Goal: Information Seeking & Learning: Learn about a topic

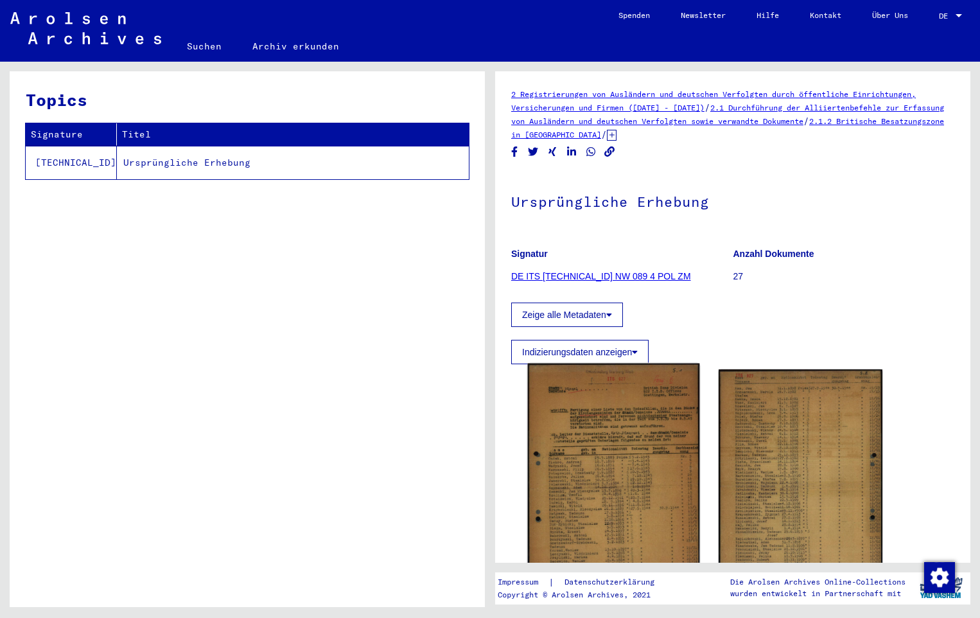
click at [596, 450] on img at bounding box center [614, 485] width 172 height 244
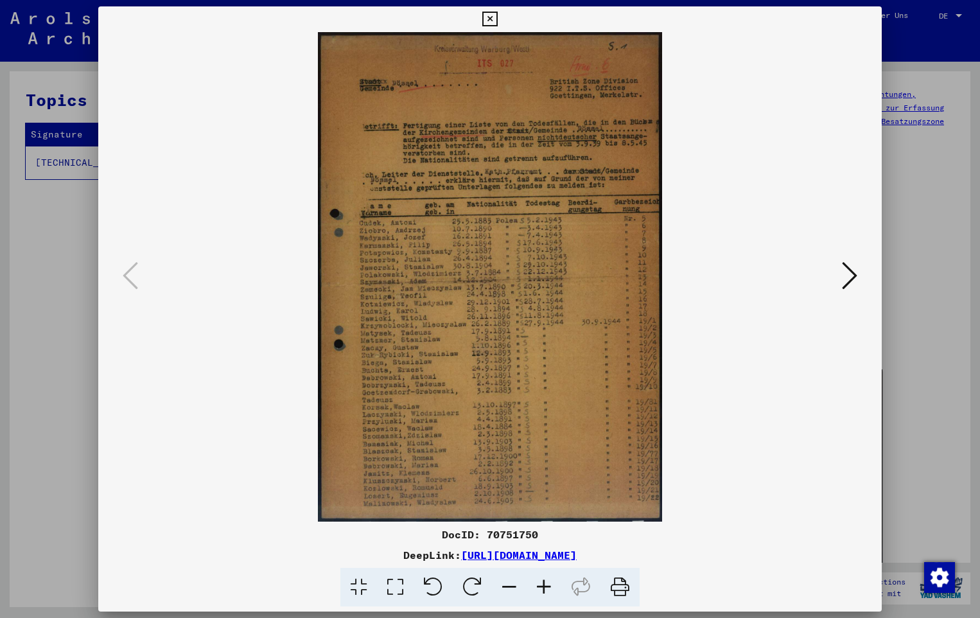
click at [548, 591] on icon at bounding box center [544, 587] width 35 height 39
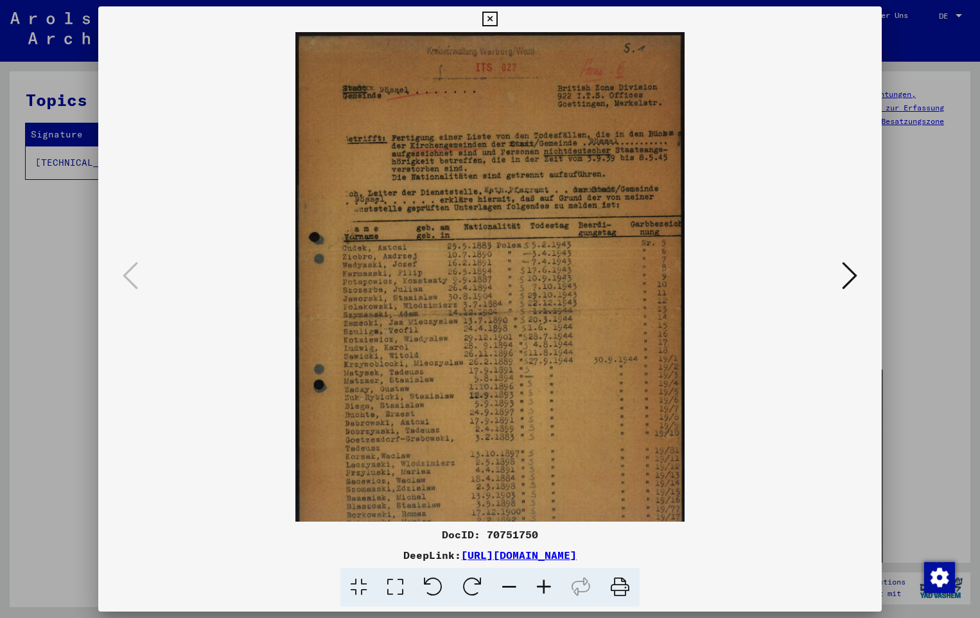
click at [548, 591] on icon at bounding box center [544, 587] width 35 height 39
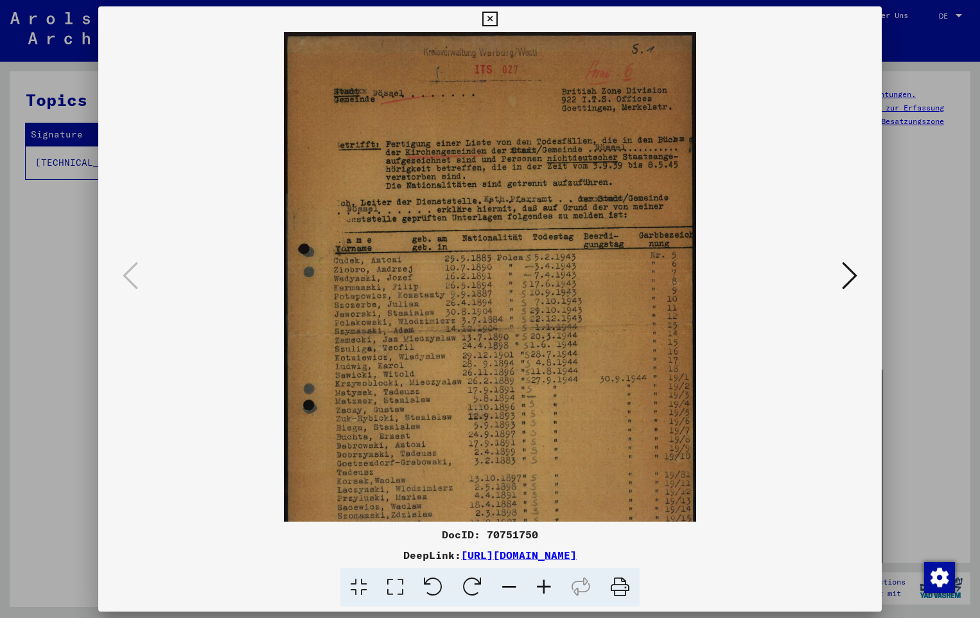
click at [548, 591] on icon at bounding box center [544, 587] width 35 height 39
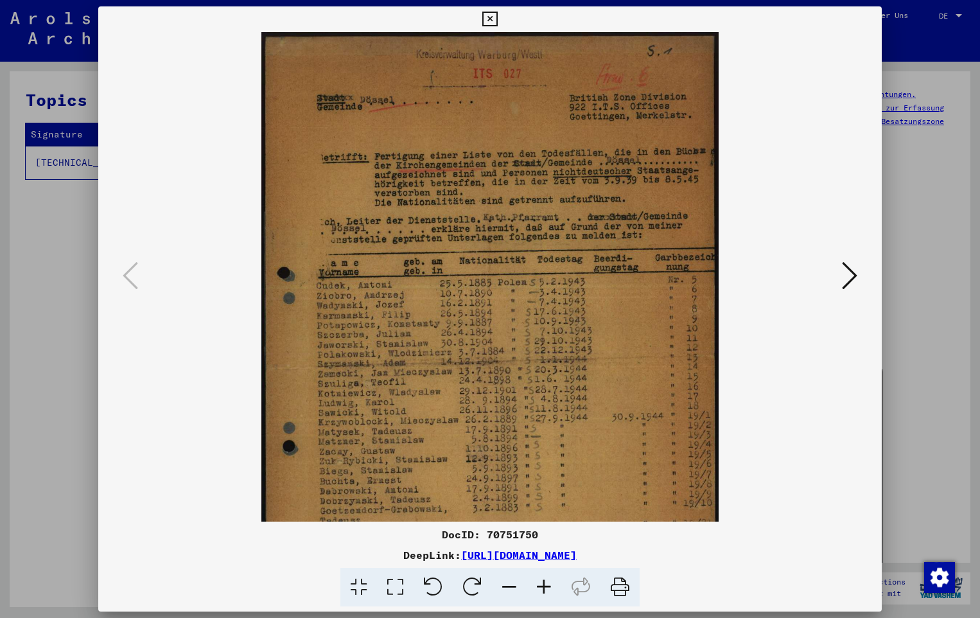
click at [548, 591] on icon at bounding box center [544, 587] width 35 height 39
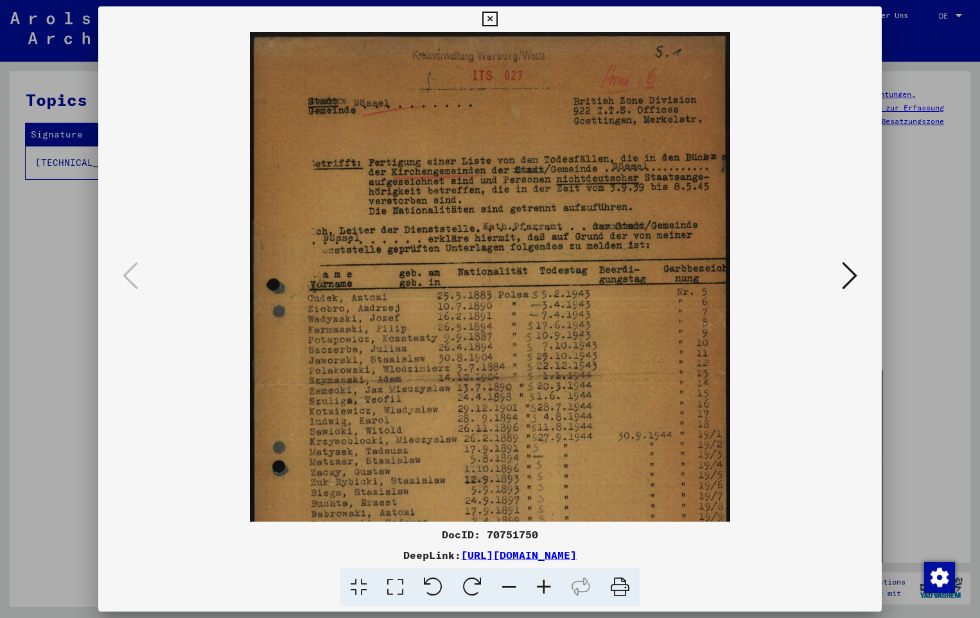
click at [548, 591] on icon at bounding box center [544, 587] width 35 height 39
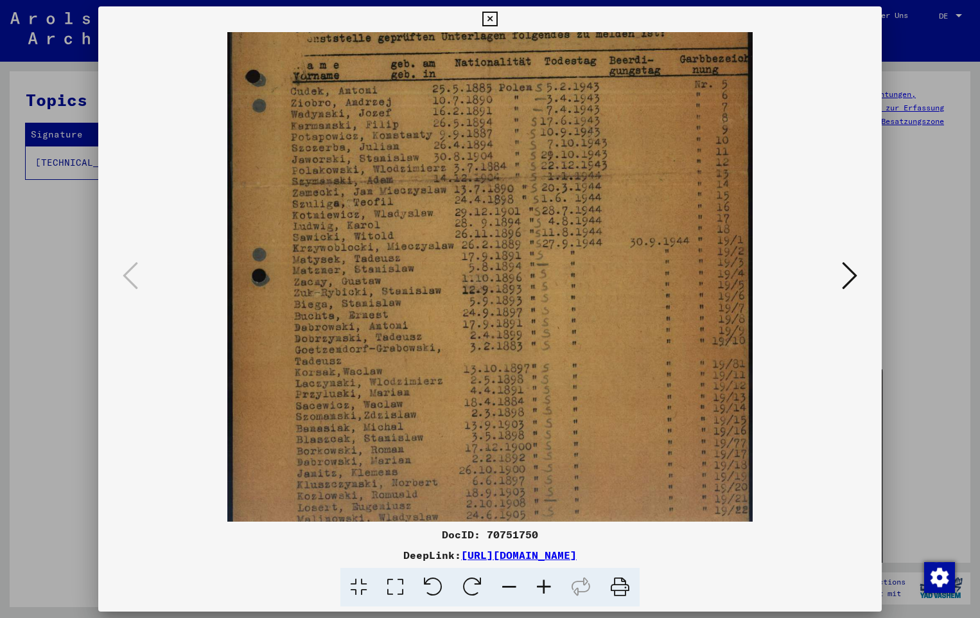
drag, startPoint x: 534, startPoint y: 381, endPoint x: 543, endPoint y: 161, distance: 219.8
click at [543, 161] on img at bounding box center [489, 173] width 525 height 746
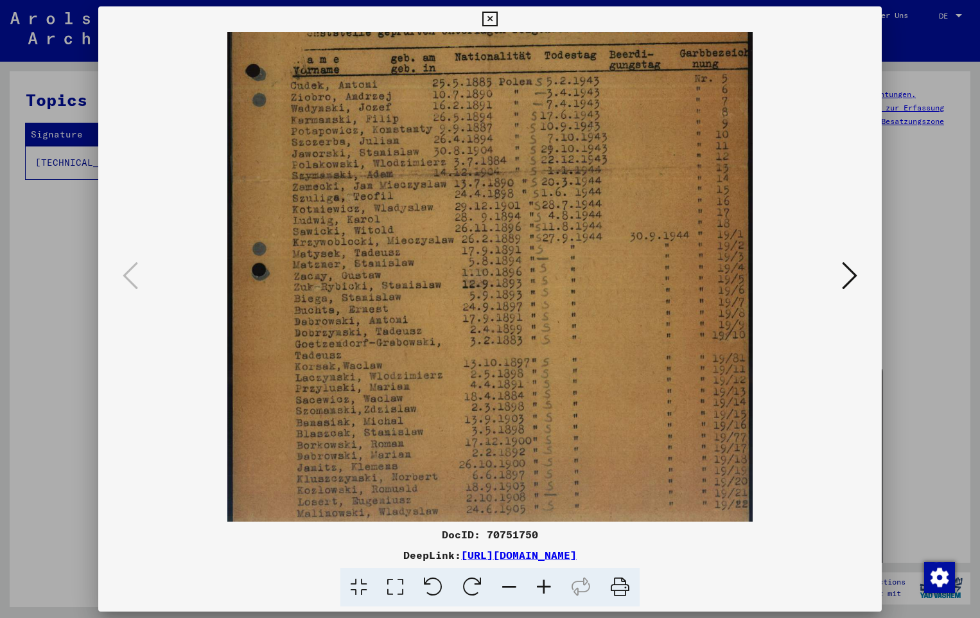
scroll to position [257, 0]
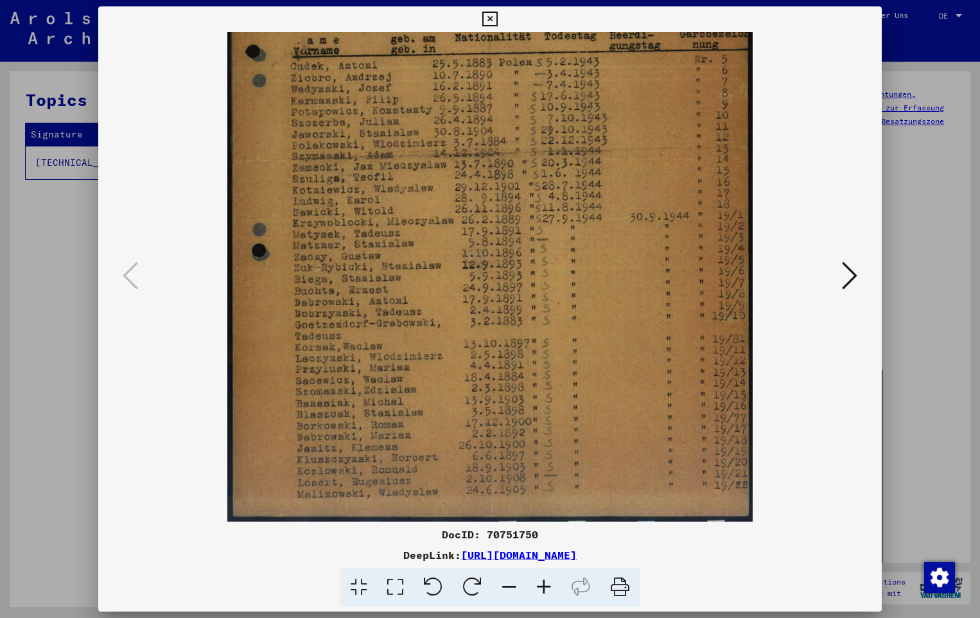
drag, startPoint x: 511, startPoint y: 347, endPoint x: 512, endPoint y: 252, distance: 95.7
click at [512, 252] on img at bounding box center [489, 148] width 525 height 746
click at [853, 267] on icon at bounding box center [849, 275] width 15 height 31
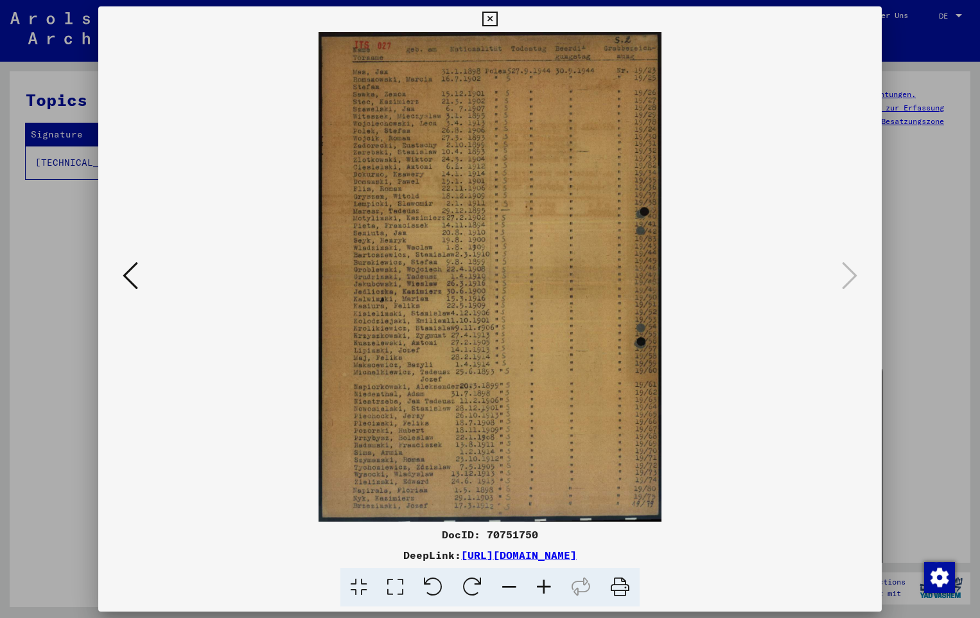
click at [534, 587] on icon at bounding box center [544, 587] width 35 height 39
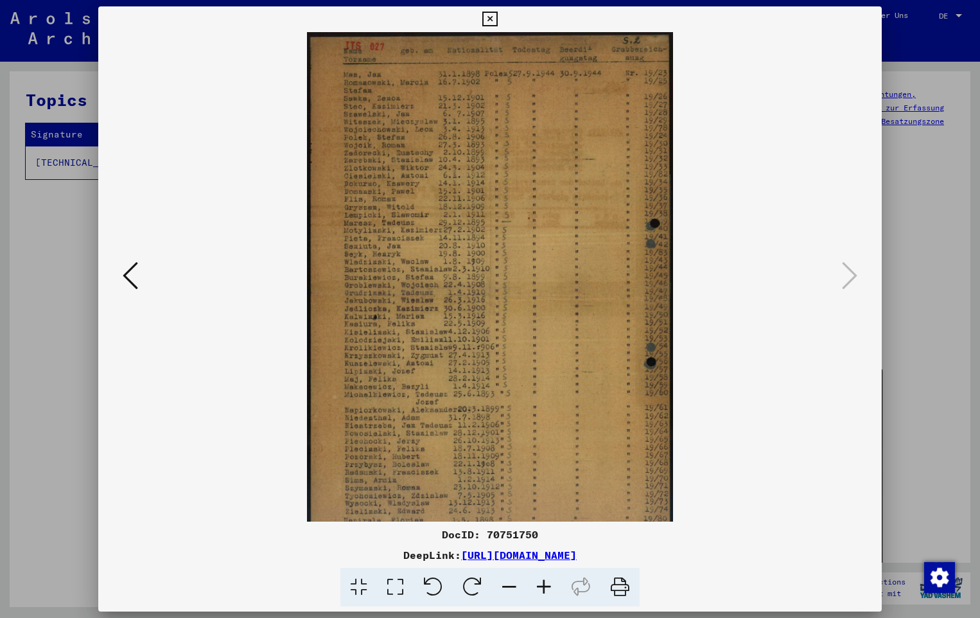
click at [534, 587] on icon at bounding box center [544, 587] width 35 height 39
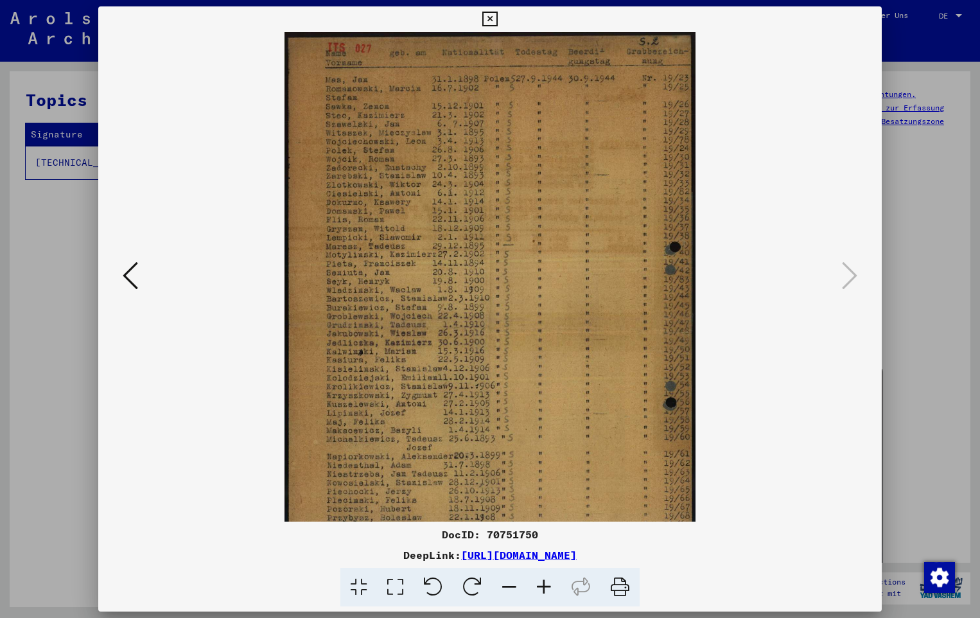
click at [534, 587] on icon at bounding box center [544, 587] width 35 height 39
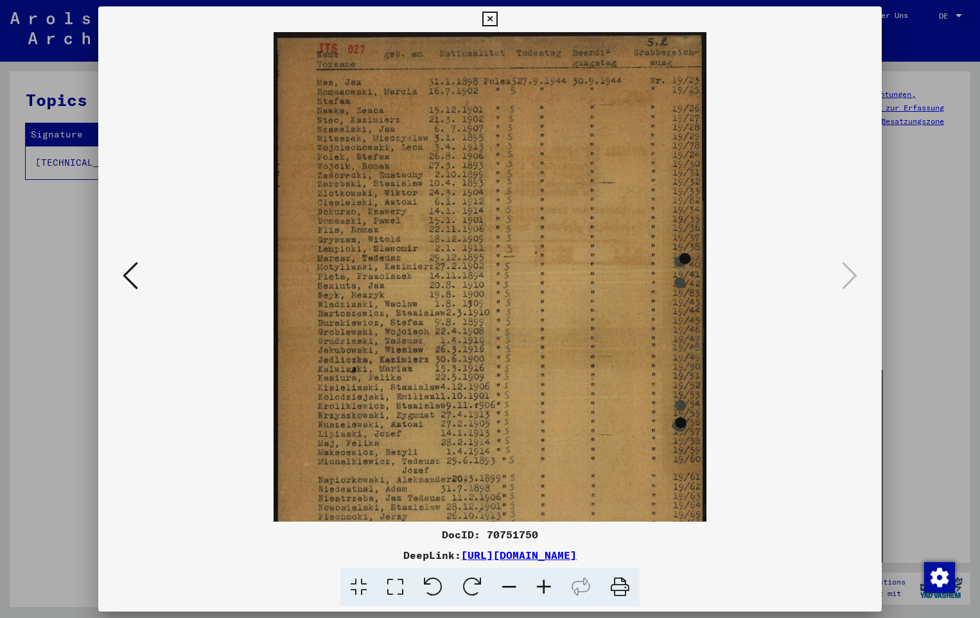
click at [534, 587] on icon at bounding box center [544, 587] width 35 height 39
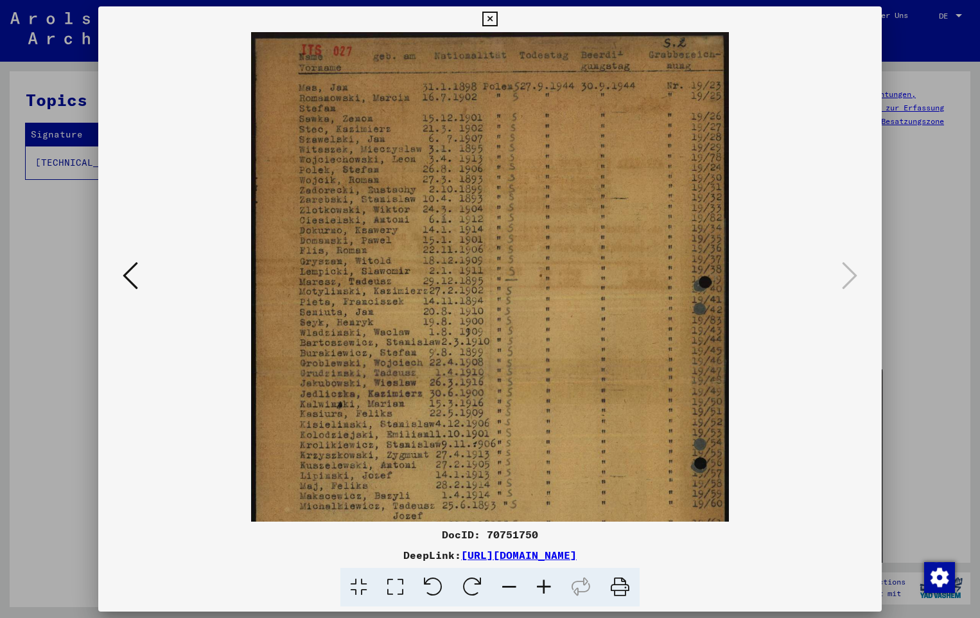
click at [534, 587] on icon at bounding box center [544, 587] width 35 height 39
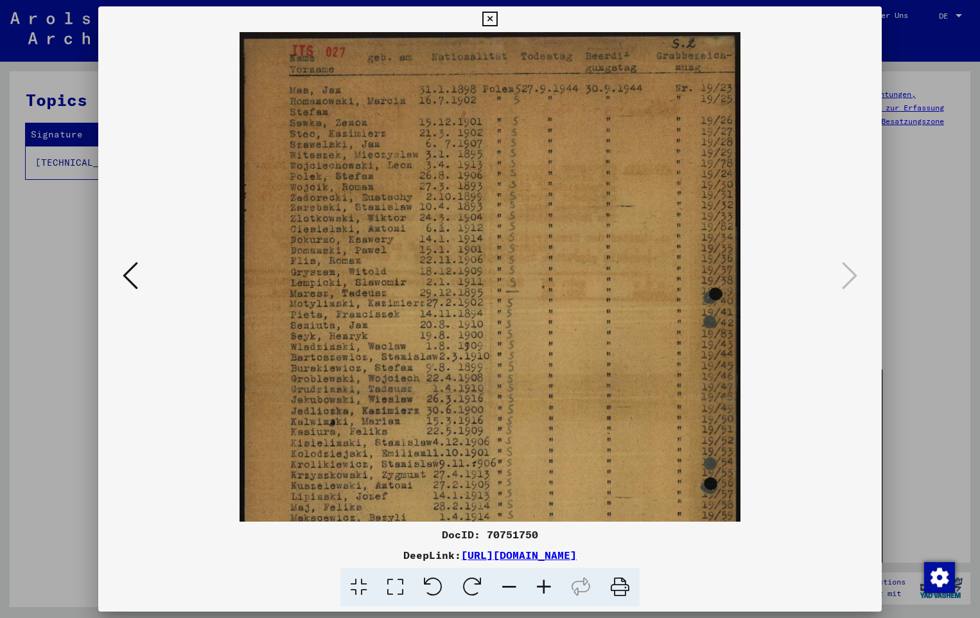
click at [534, 587] on icon at bounding box center [544, 587] width 35 height 39
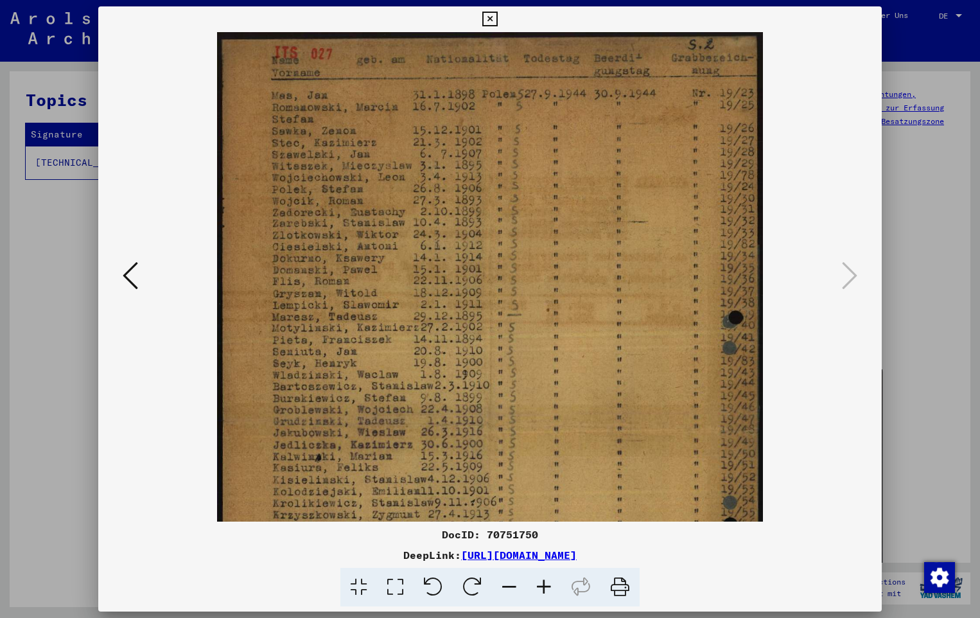
click at [534, 587] on icon at bounding box center [544, 587] width 35 height 39
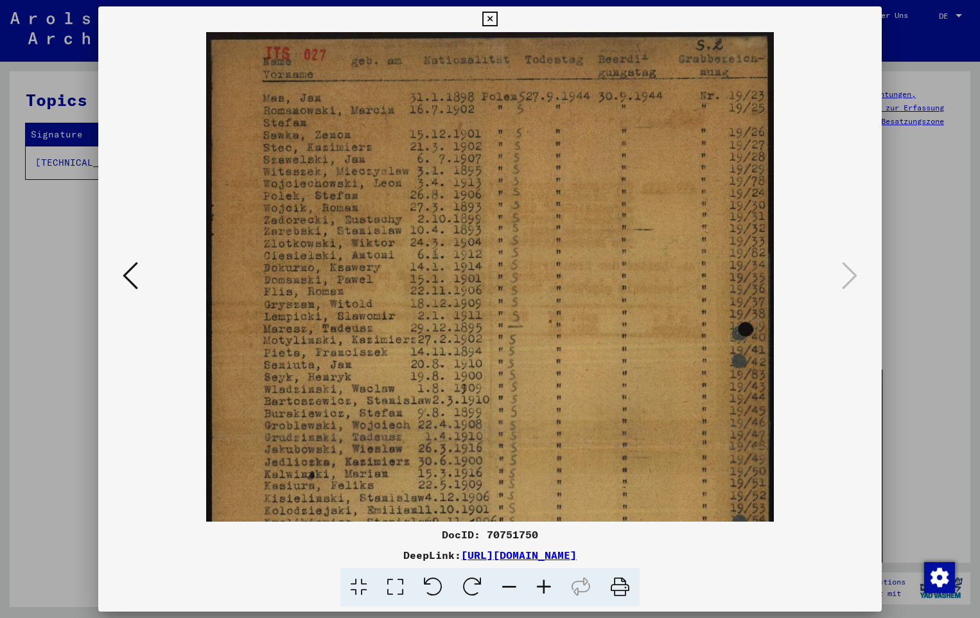
click at [534, 587] on icon at bounding box center [544, 587] width 35 height 39
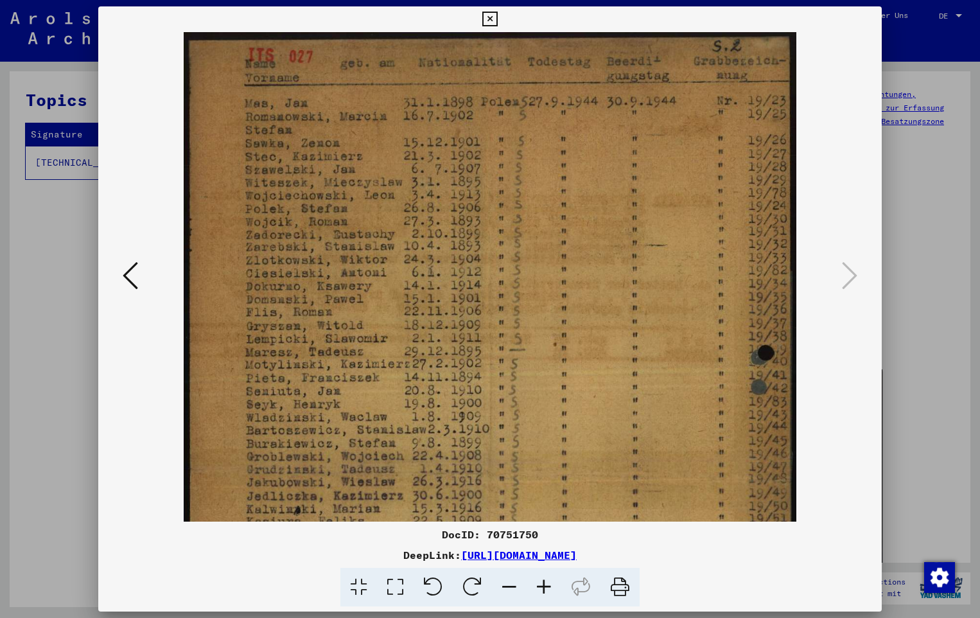
click at [139, 270] on button at bounding box center [130, 276] width 23 height 37
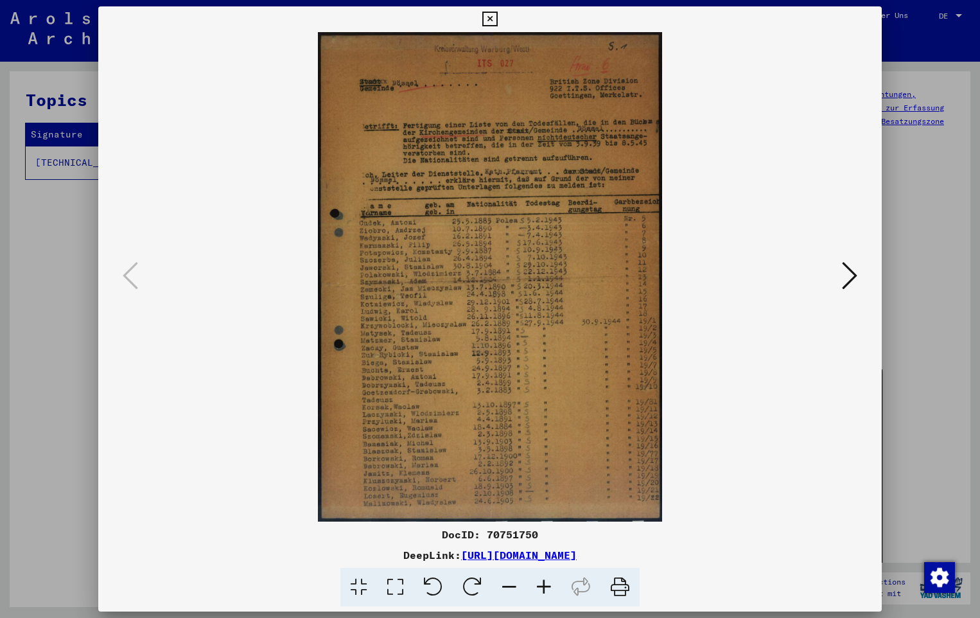
click at [538, 590] on icon at bounding box center [544, 587] width 35 height 39
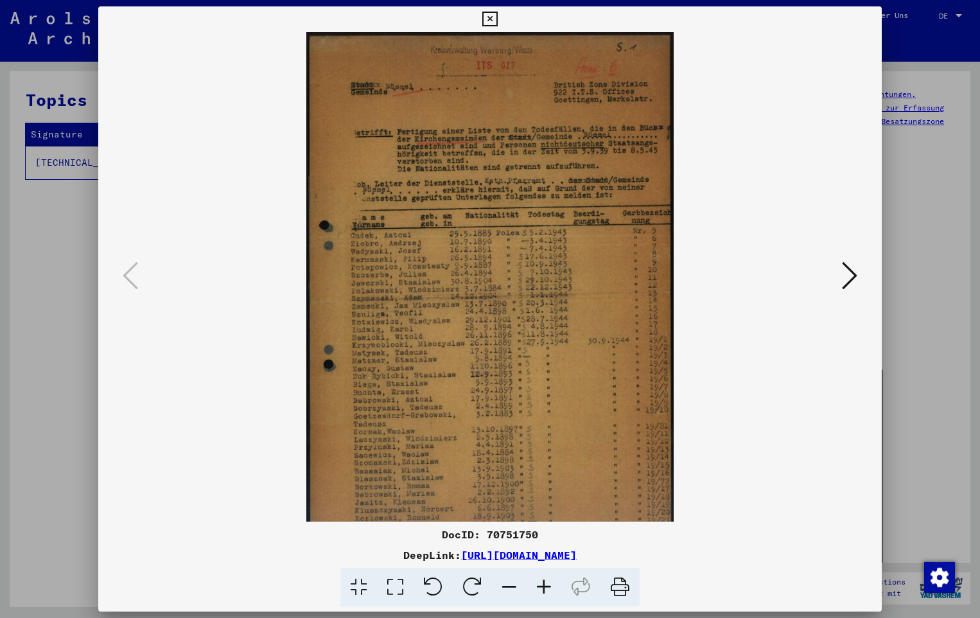
click at [538, 590] on icon at bounding box center [544, 587] width 35 height 39
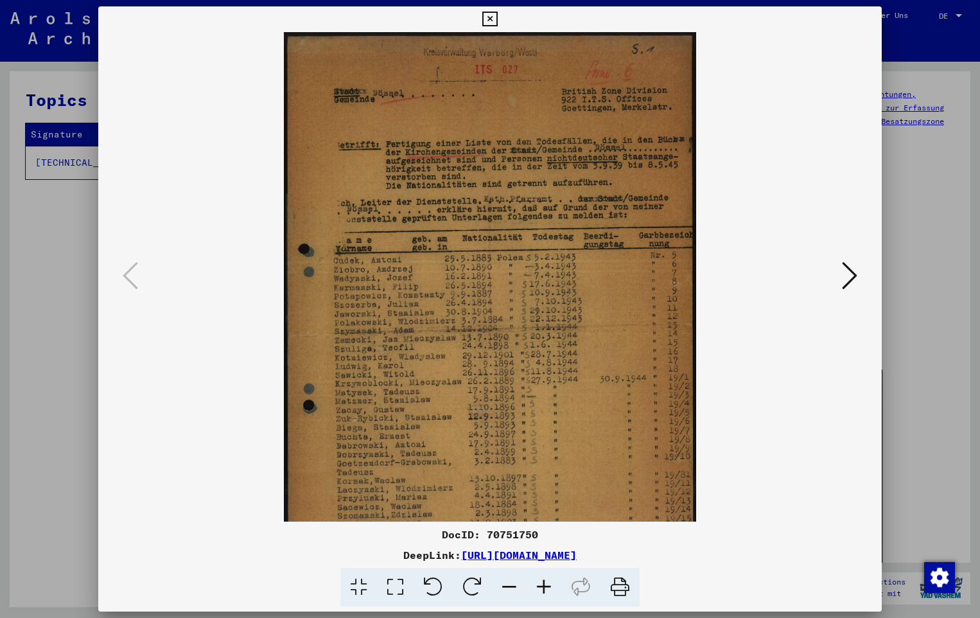
click at [538, 590] on icon at bounding box center [544, 587] width 35 height 39
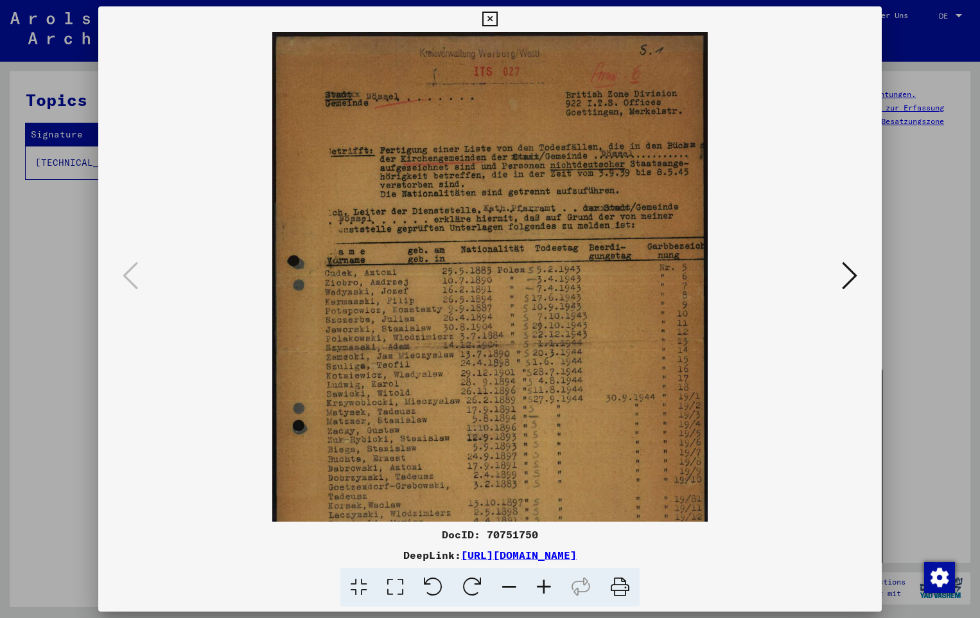
click at [538, 590] on icon at bounding box center [544, 587] width 35 height 39
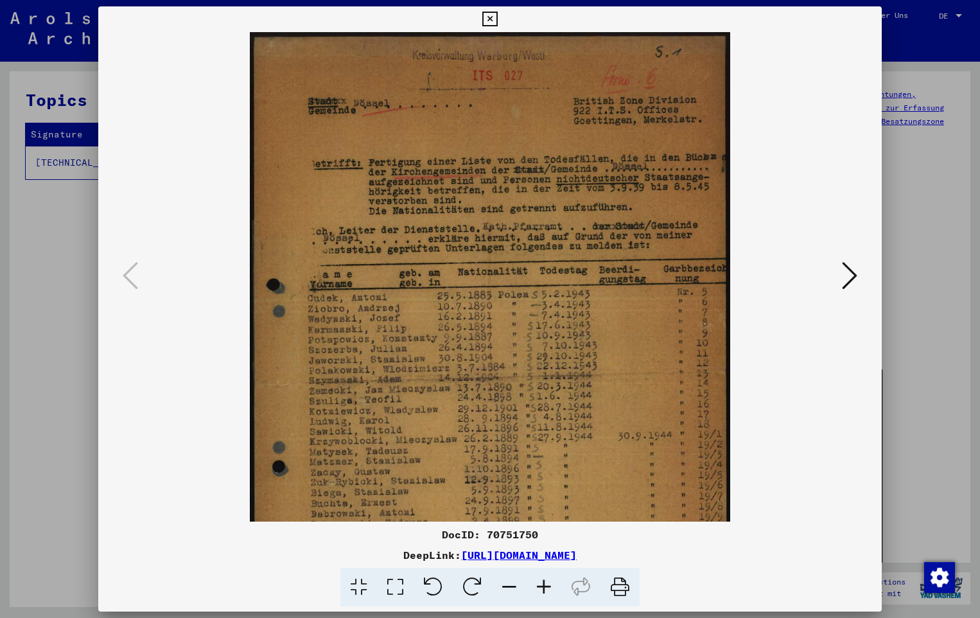
click at [538, 590] on icon at bounding box center [544, 587] width 35 height 39
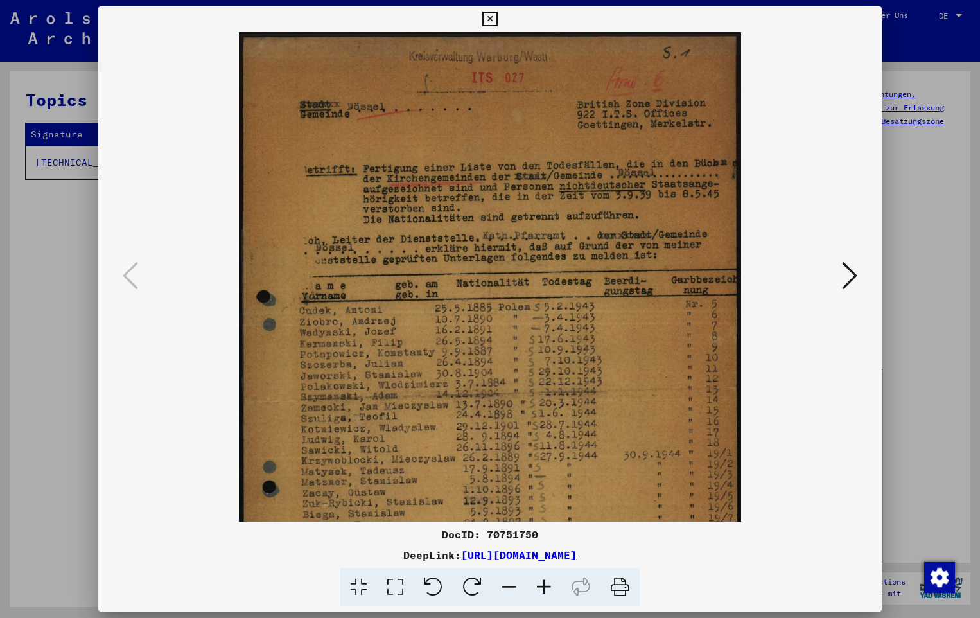
click at [538, 590] on icon at bounding box center [544, 587] width 35 height 39
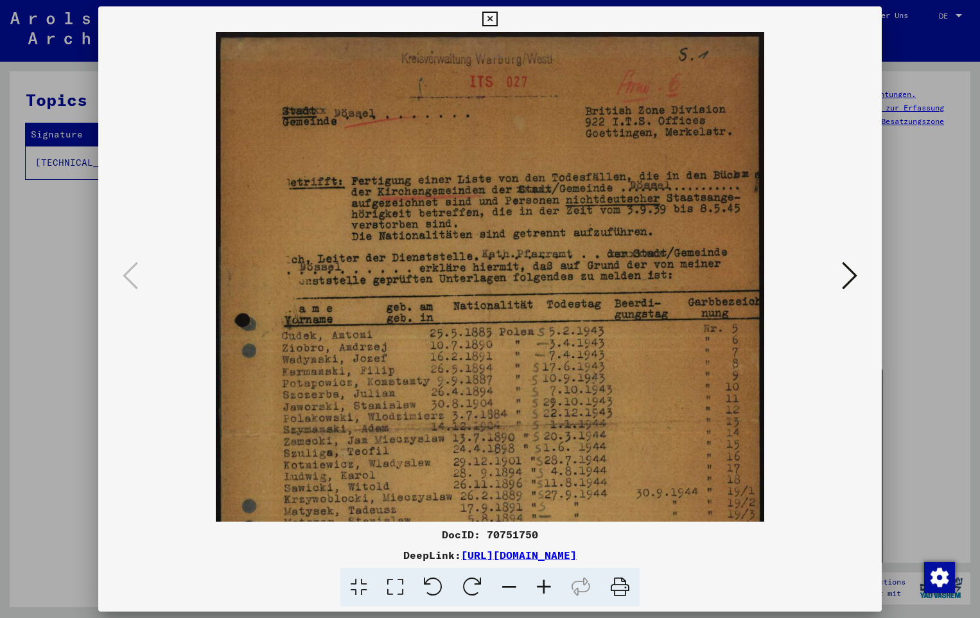
click at [538, 590] on icon at bounding box center [544, 587] width 35 height 39
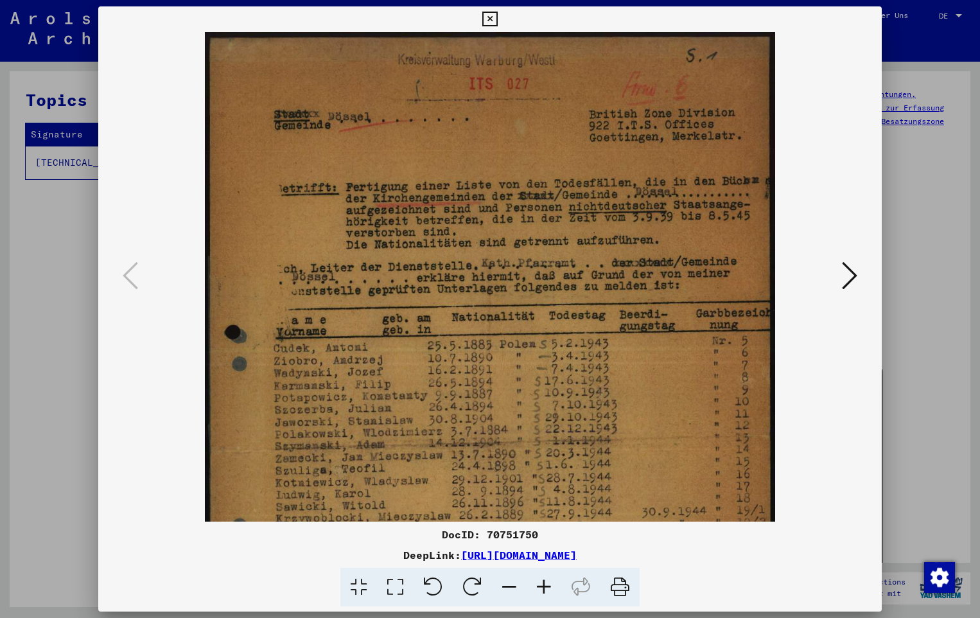
click at [538, 590] on icon at bounding box center [544, 587] width 35 height 39
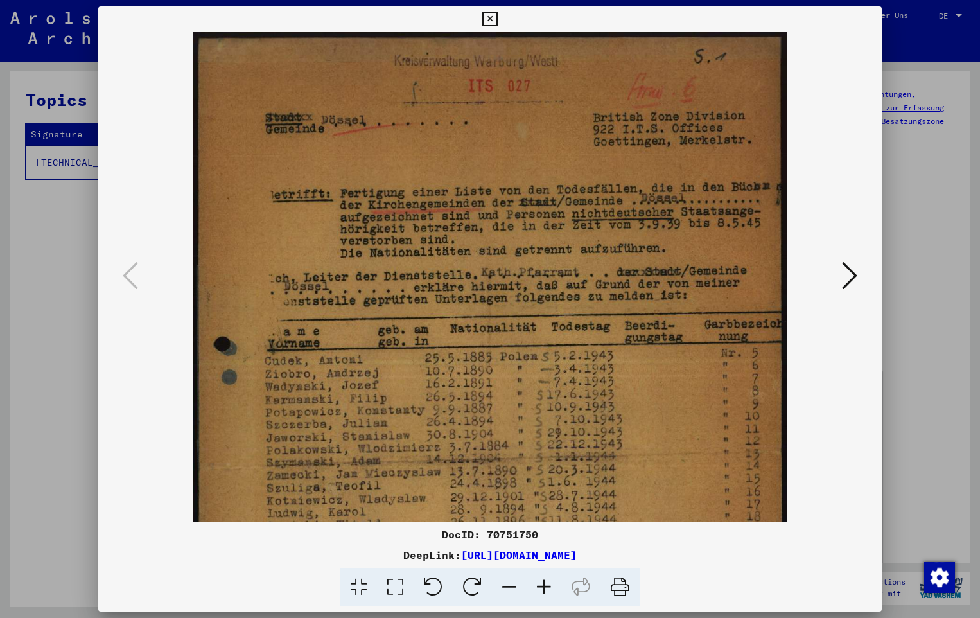
click at [538, 590] on icon at bounding box center [544, 587] width 35 height 39
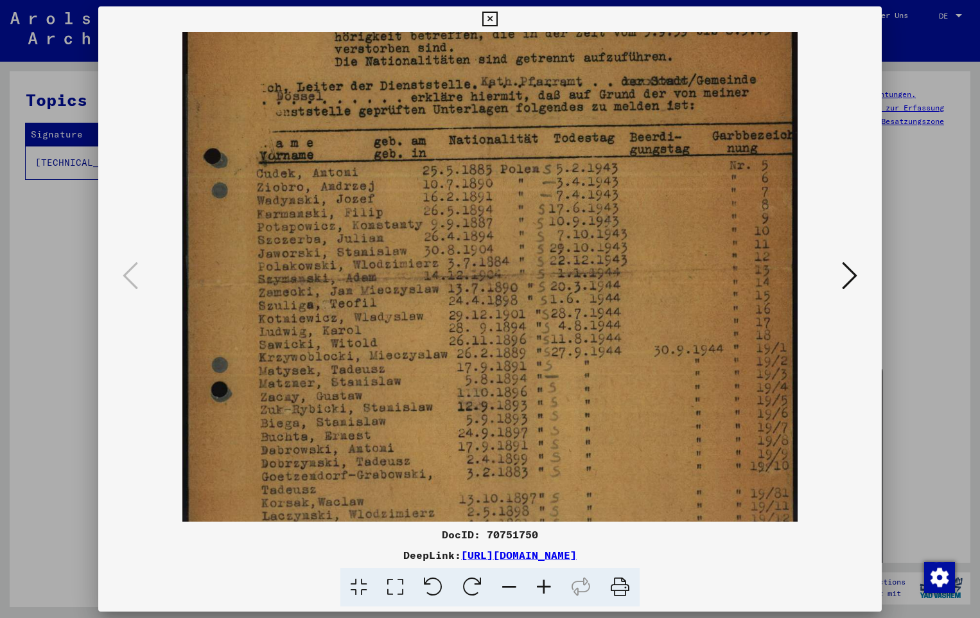
drag, startPoint x: 482, startPoint y: 427, endPoint x: 475, endPoint y: 218, distance: 209.5
click at [475, 218] on img at bounding box center [490, 269] width 616 height 875
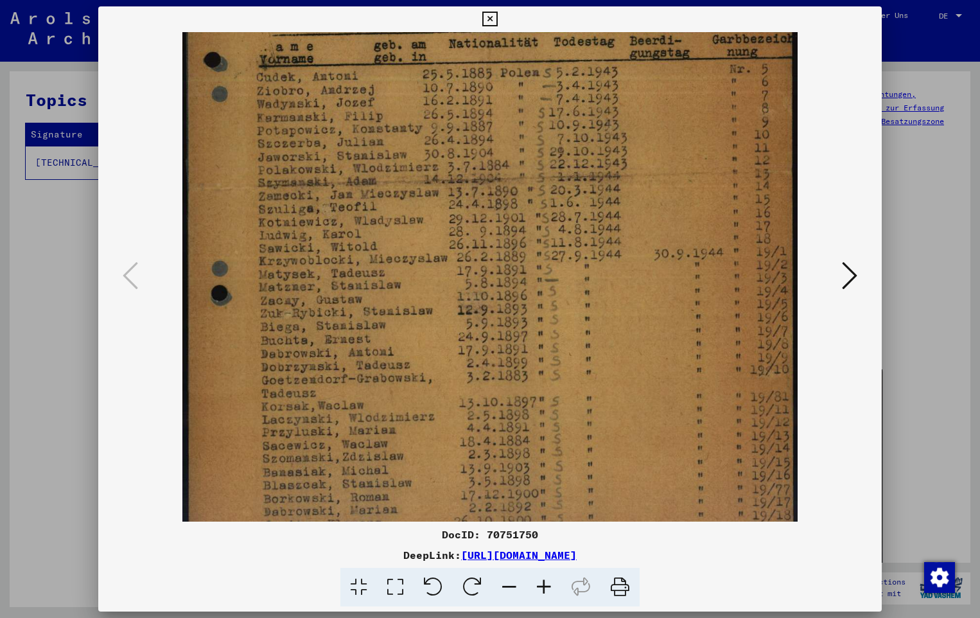
scroll to position [301, 0]
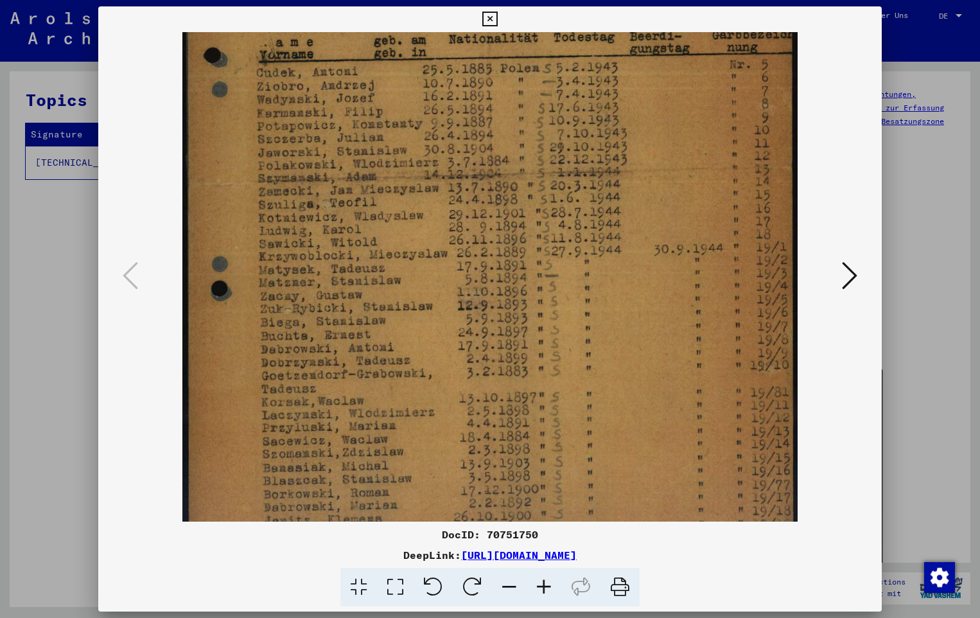
drag, startPoint x: 378, startPoint y: 403, endPoint x: 395, endPoint y: 315, distance: 89.7
click at [395, 315] on img at bounding box center [490, 169] width 616 height 875
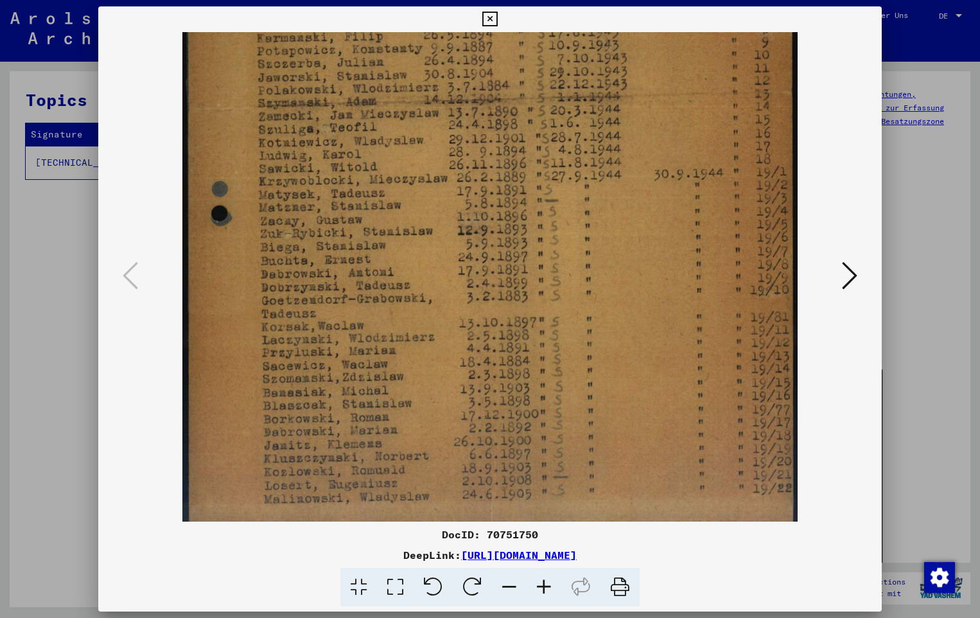
scroll to position [385, 0]
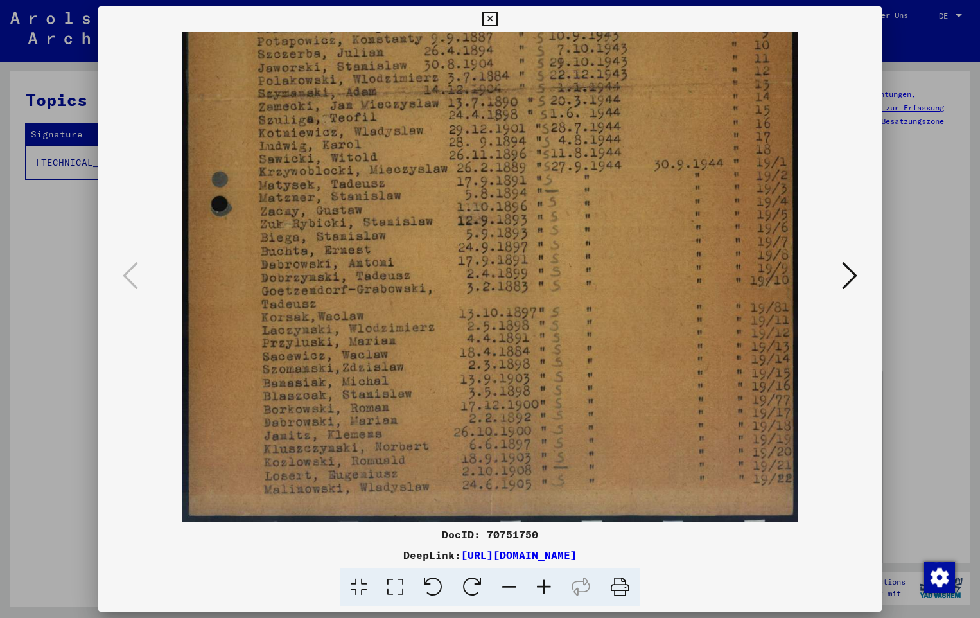
drag, startPoint x: 297, startPoint y: 382, endPoint x: 328, endPoint y: 245, distance: 140.4
click at [328, 245] on img at bounding box center [490, 84] width 616 height 875
click at [858, 274] on button at bounding box center [849, 276] width 23 height 37
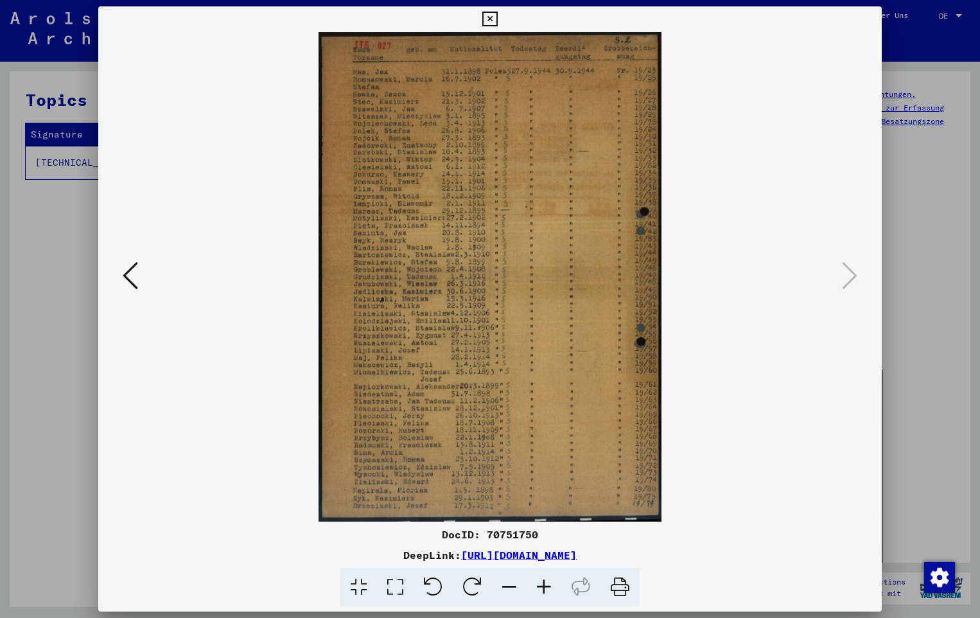
scroll to position [0, 0]
click at [553, 590] on icon at bounding box center [544, 587] width 35 height 39
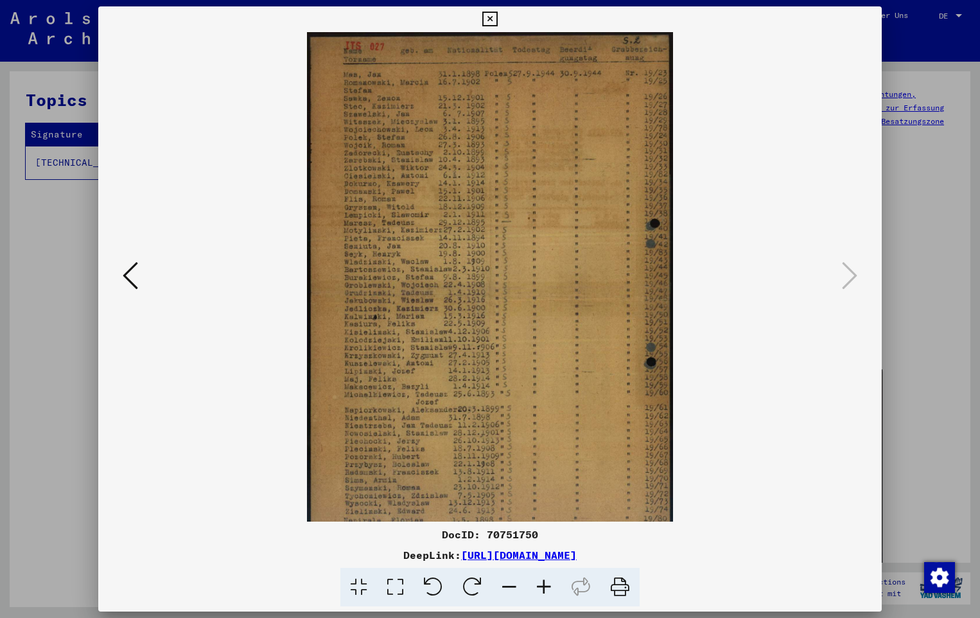
click at [553, 590] on icon at bounding box center [544, 587] width 35 height 39
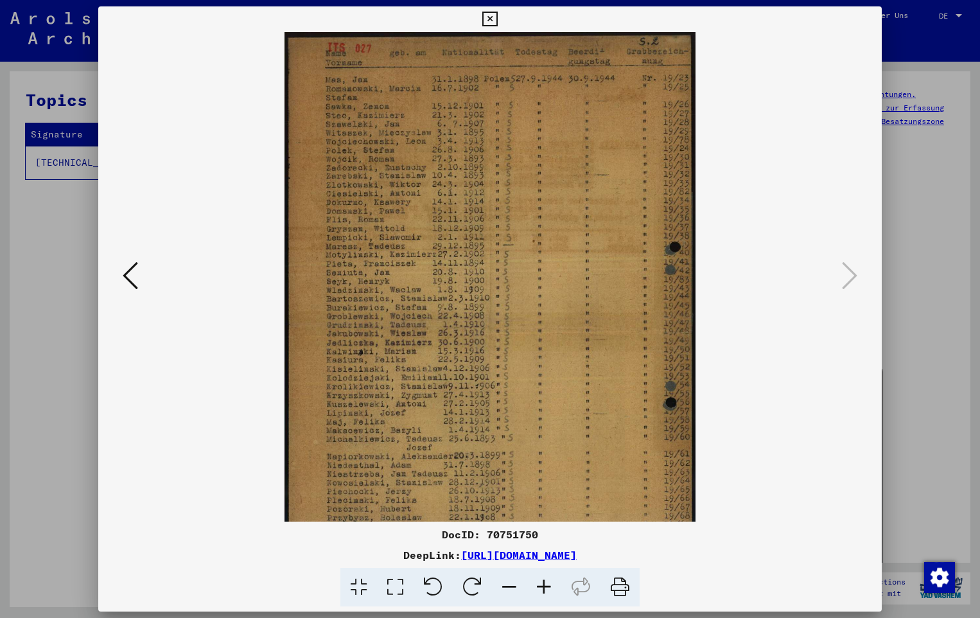
click at [553, 590] on icon at bounding box center [544, 587] width 35 height 39
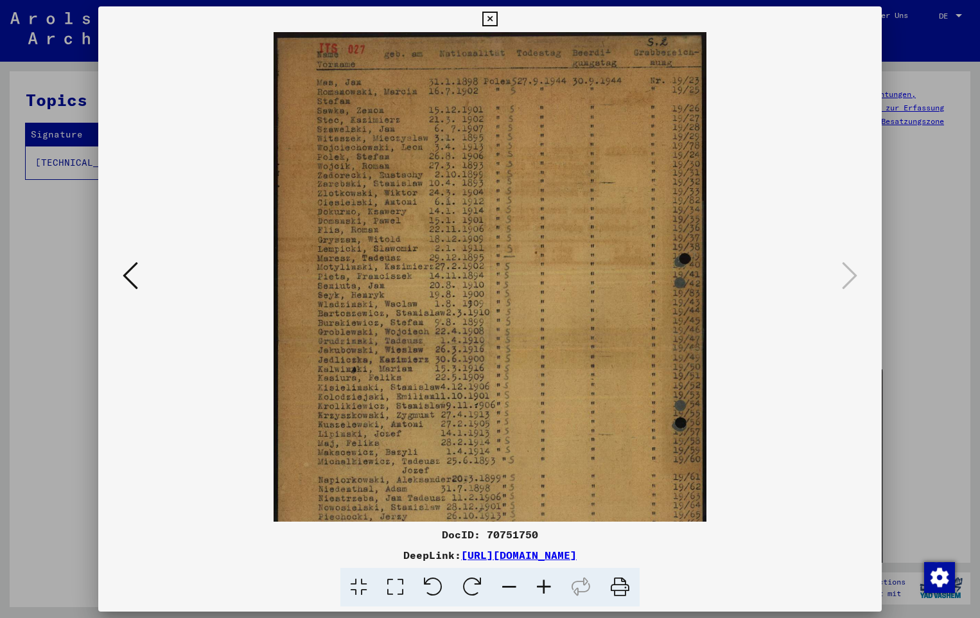
click at [553, 590] on icon at bounding box center [544, 587] width 35 height 39
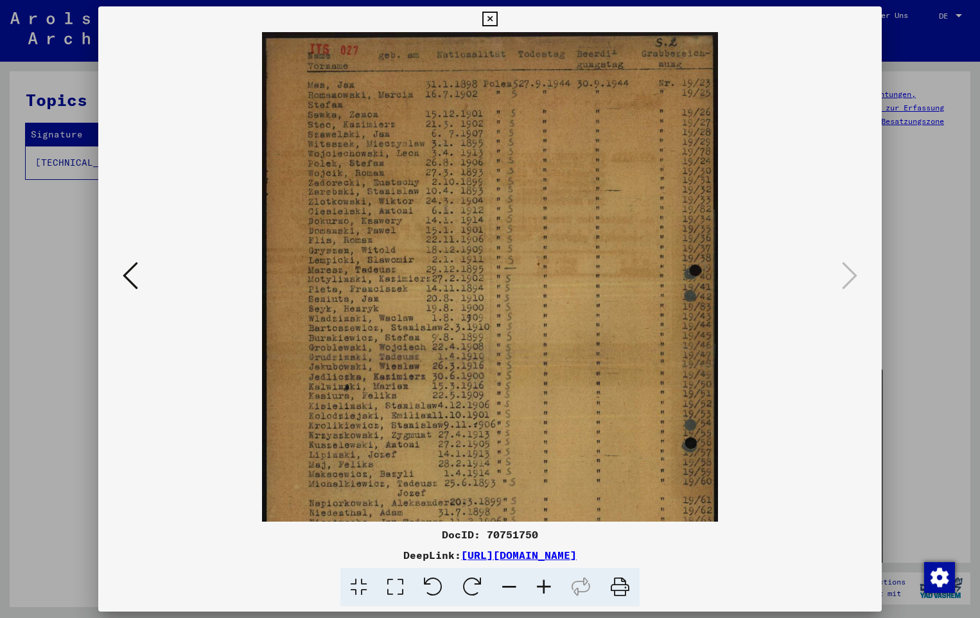
click at [553, 590] on icon at bounding box center [544, 587] width 35 height 39
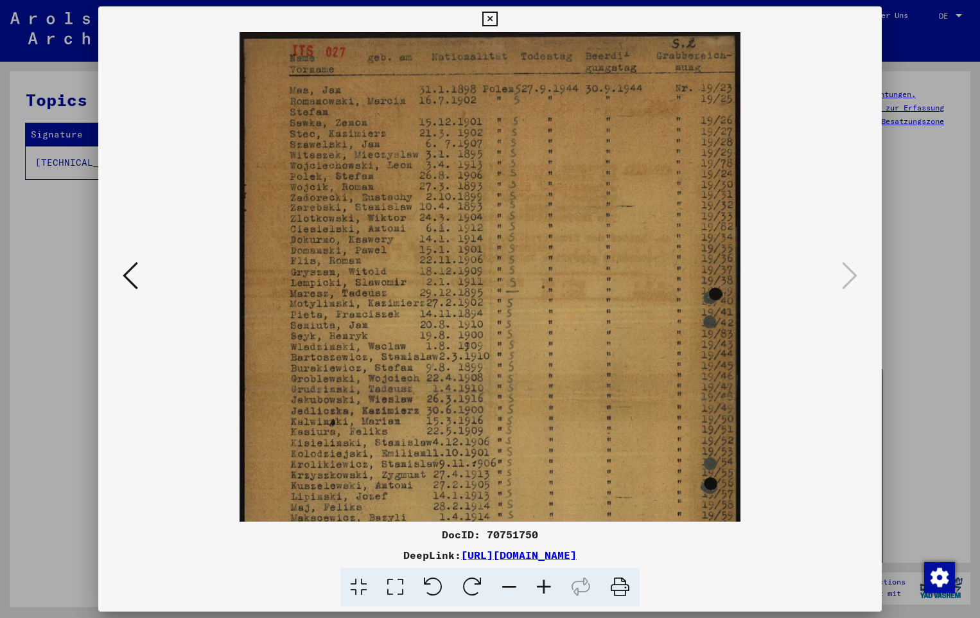
click at [553, 590] on icon at bounding box center [544, 587] width 35 height 39
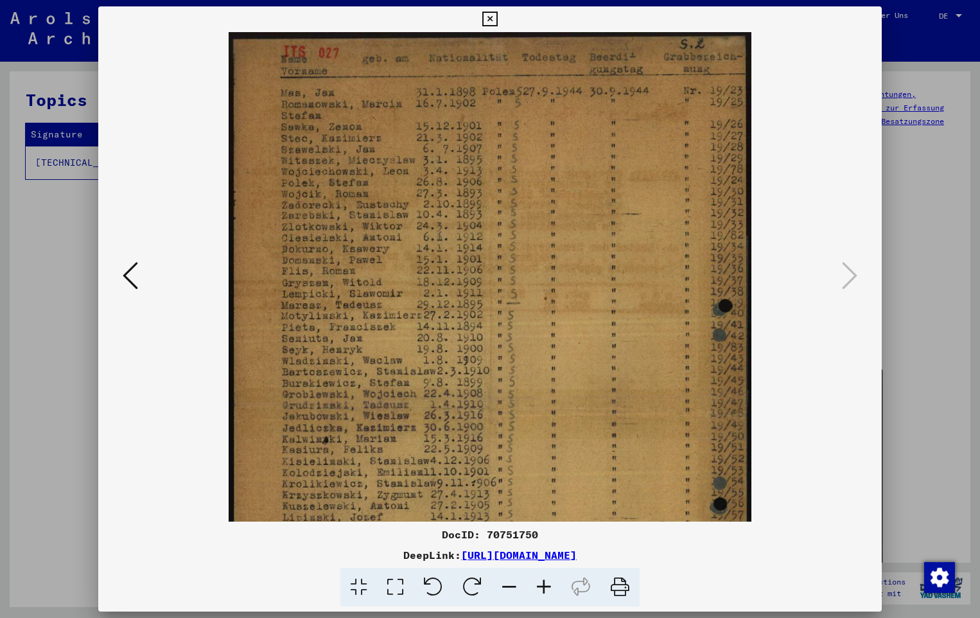
click at [553, 590] on icon at bounding box center [544, 587] width 35 height 39
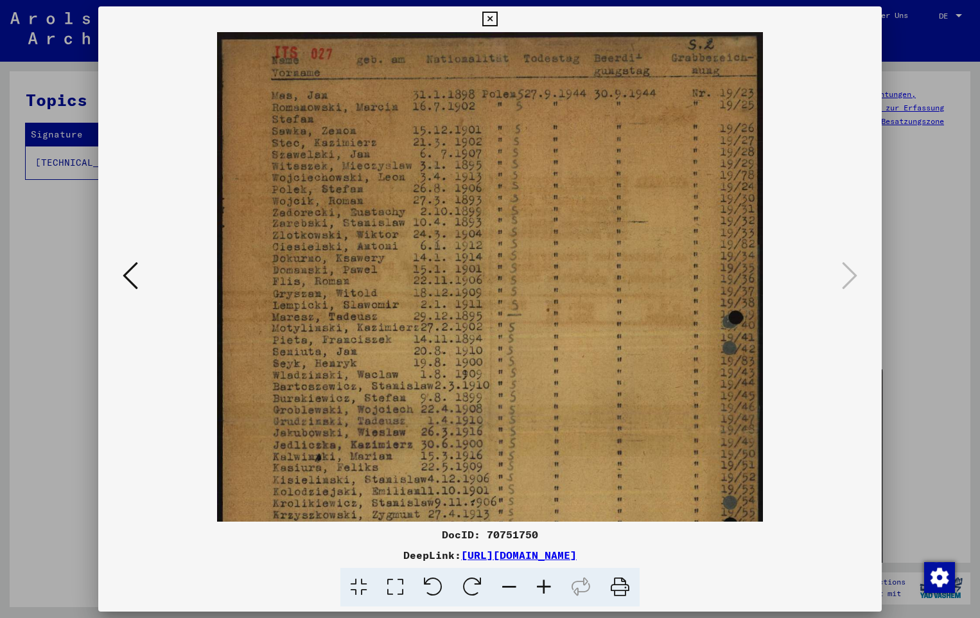
click at [553, 590] on icon at bounding box center [544, 587] width 35 height 39
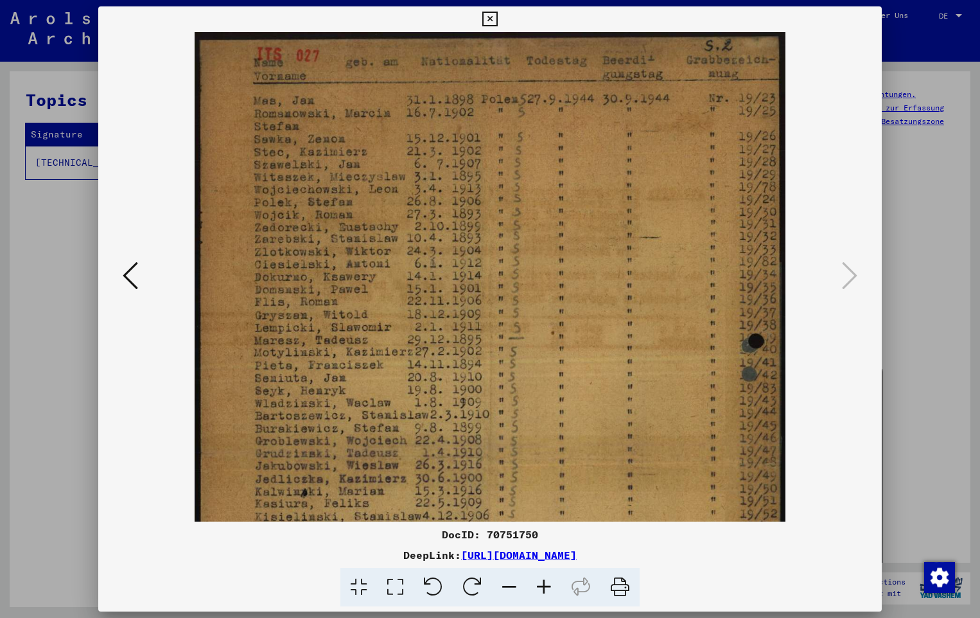
click at [553, 590] on icon at bounding box center [544, 587] width 35 height 39
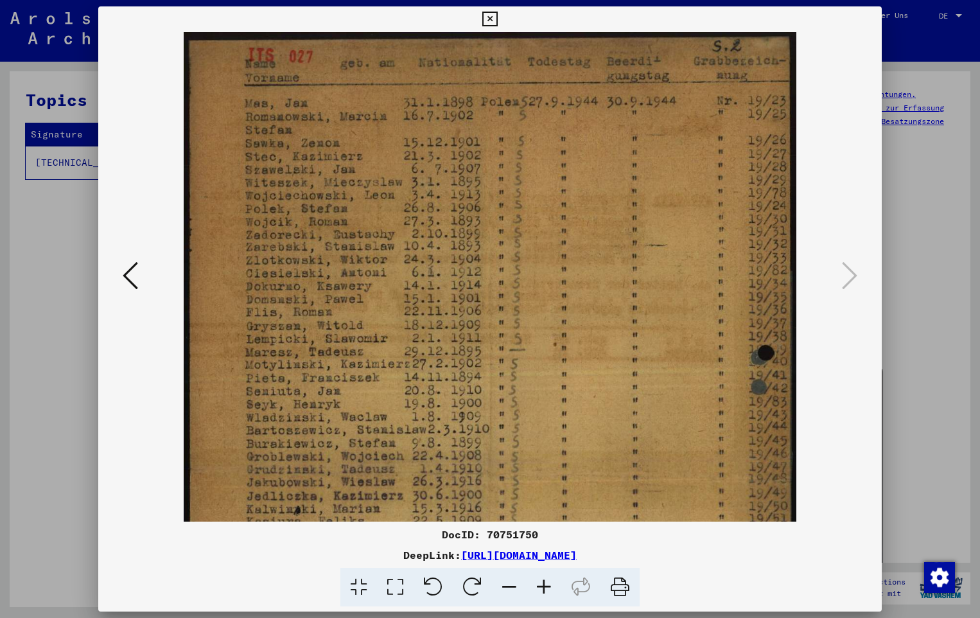
click at [553, 590] on icon at bounding box center [544, 587] width 35 height 39
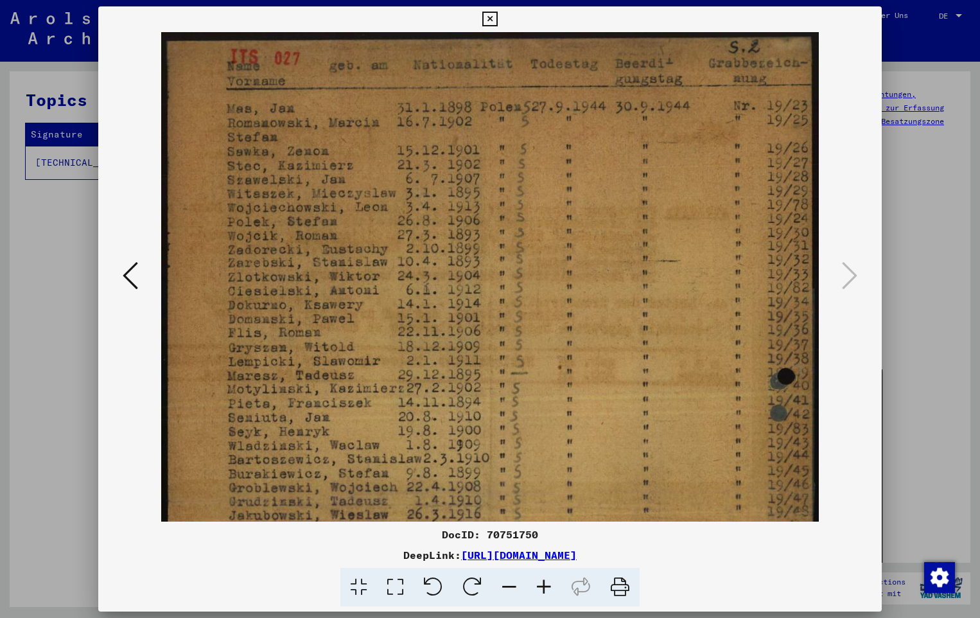
click at [553, 590] on icon at bounding box center [544, 587] width 35 height 39
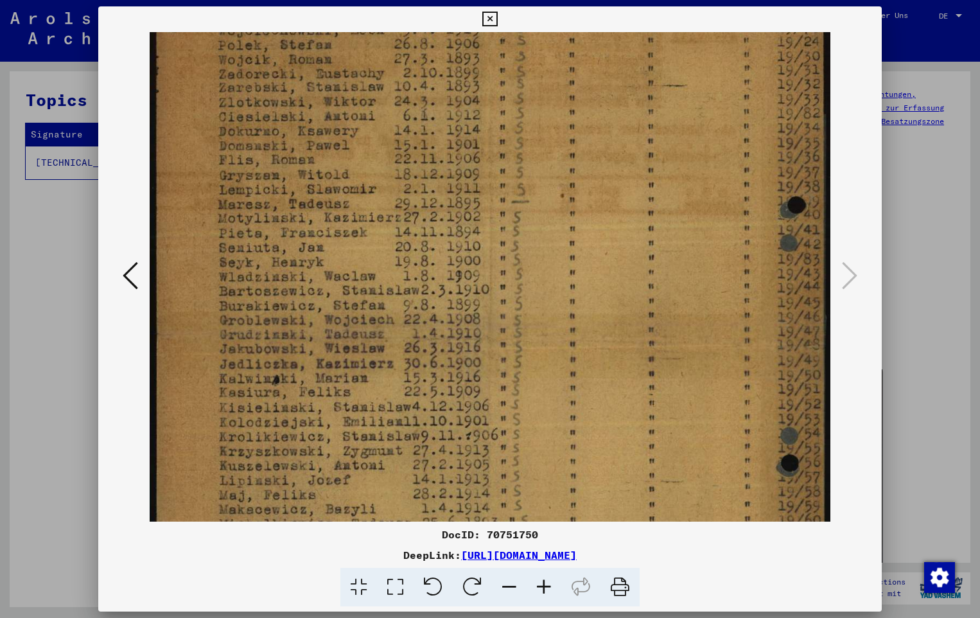
drag, startPoint x: 520, startPoint y: 394, endPoint x: 537, endPoint y: 211, distance: 183.8
click at [537, 211] on img at bounding box center [490, 334] width 681 height 971
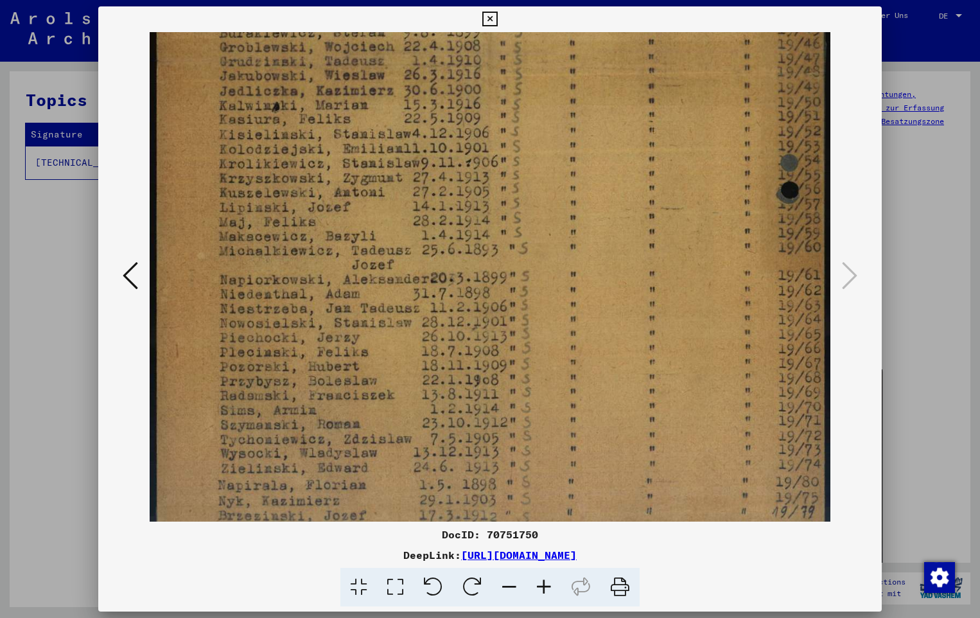
drag, startPoint x: 477, startPoint y: 383, endPoint x: 509, endPoint y: 105, distance: 280.6
click at [509, 105] on img at bounding box center [490, 61] width 681 height 971
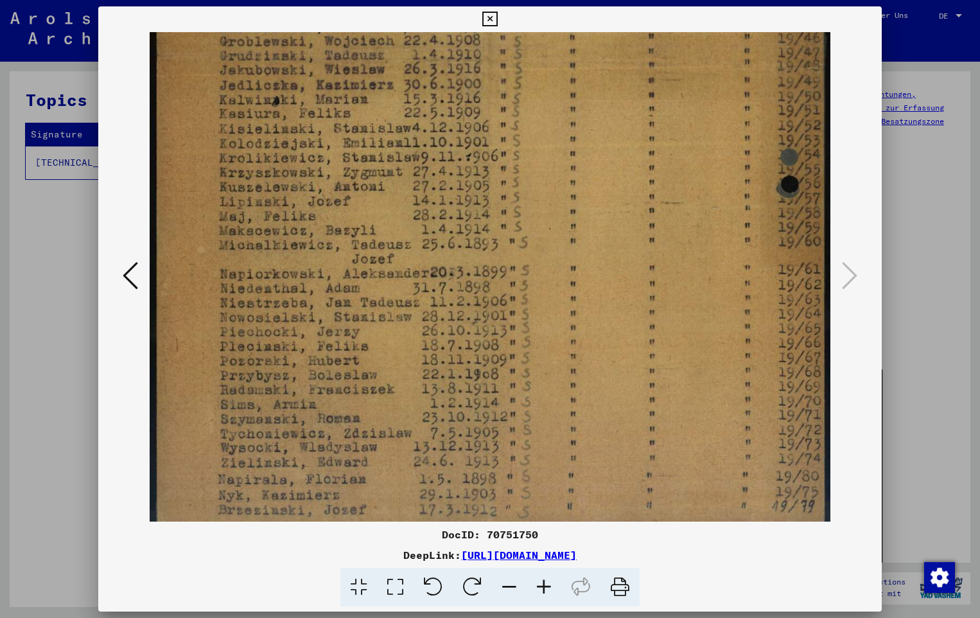
scroll to position [482, 0]
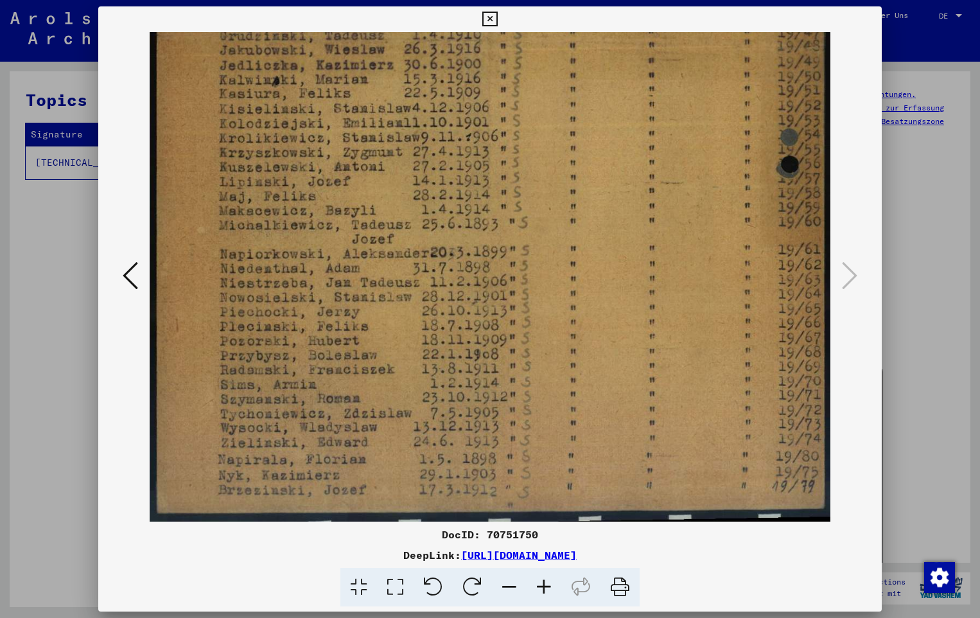
drag, startPoint x: 460, startPoint y: 347, endPoint x: 460, endPoint y: 255, distance: 92.5
click at [460, 255] on img at bounding box center [490, 35] width 681 height 971
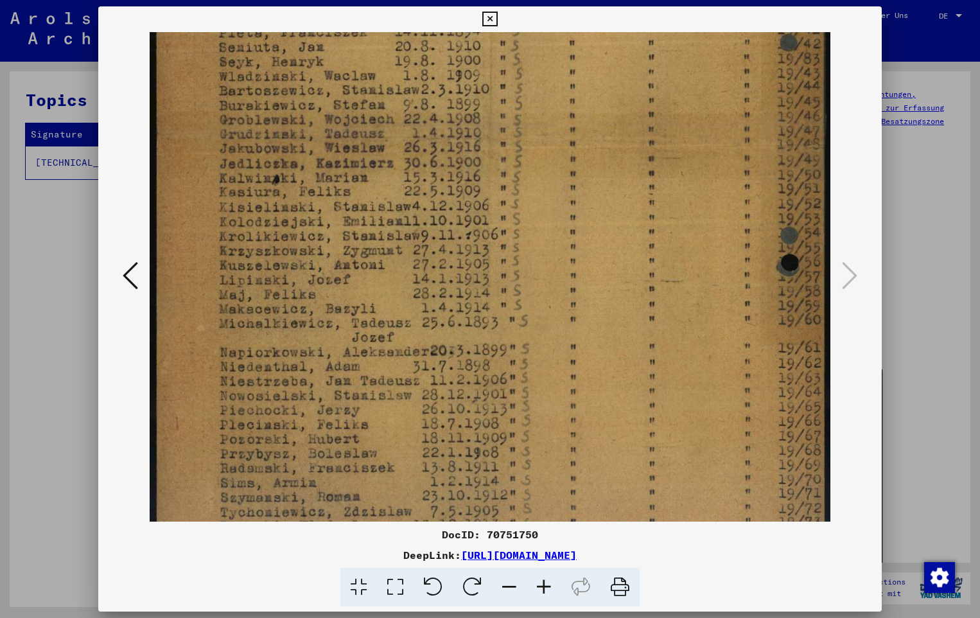
drag, startPoint x: 368, startPoint y: 359, endPoint x: 369, endPoint y: 459, distance: 99.6
click at [369, 459] on img at bounding box center [490, 134] width 681 height 971
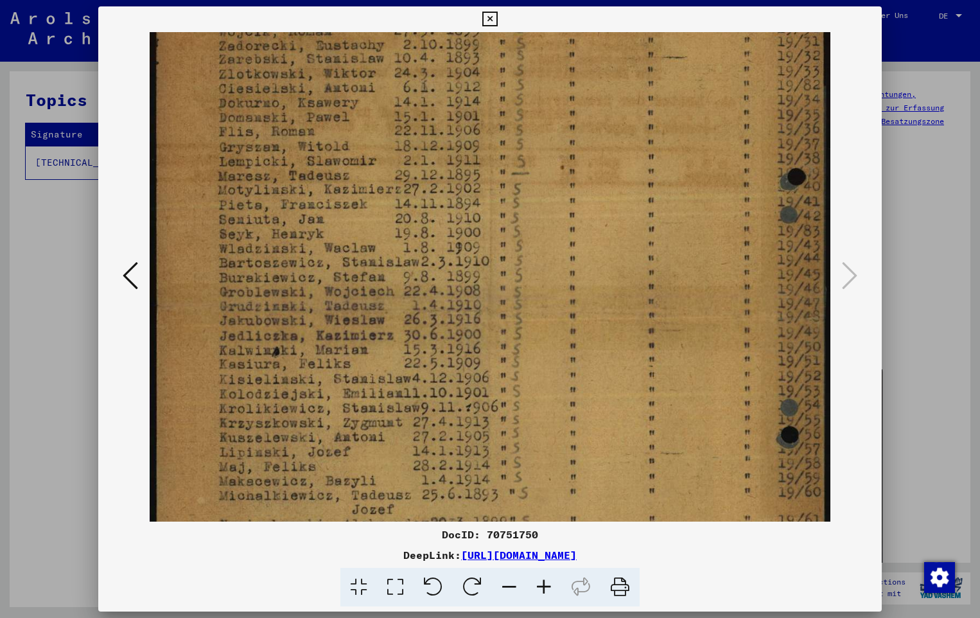
drag, startPoint x: 401, startPoint y: 290, endPoint x: 405, endPoint y: 465, distance: 175.4
click at [405, 465] on img at bounding box center [490, 306] width 681 height 971
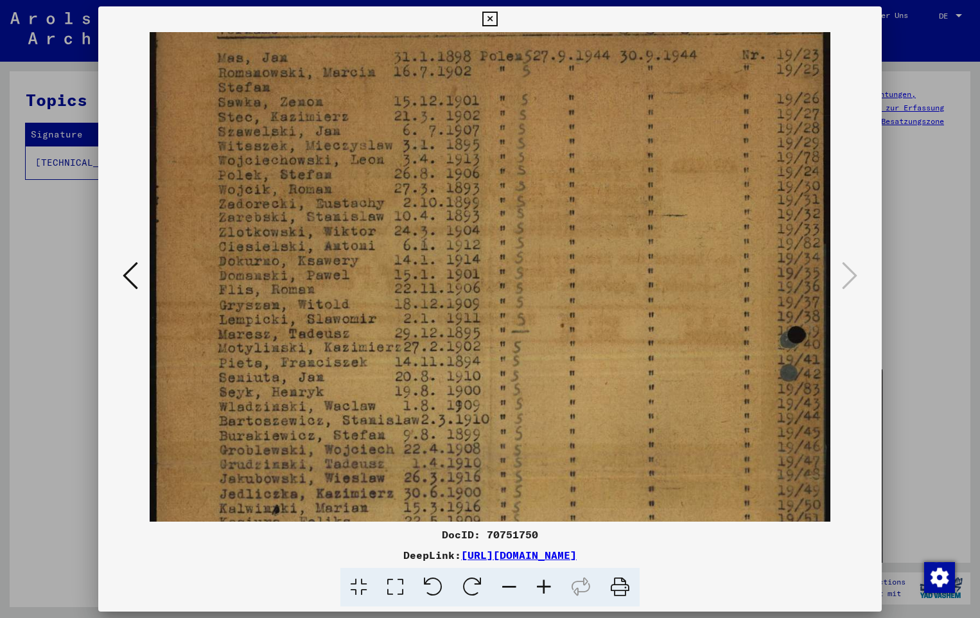
drag, startPoint x: 403, startPoint y: 297, endPoint x: 397, endPoint y: 463, distance: 166.4
click at [398, 461] on img at bounding box center [490, 464] width 681 height 971
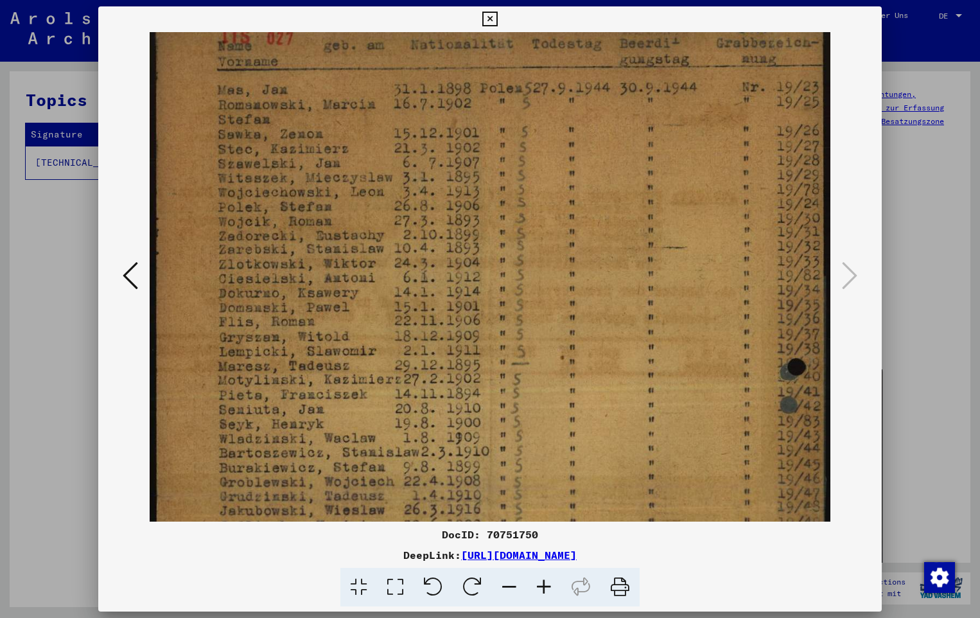
drag, startPoint x: 377, startPoint y: 312, endPoint x: 386, endPoint y: 337, distance: 26.6
click at [381, 321] on img at bounding box center [490, 496] width 681 height 971
click at [127, 281] on icon at bounding box center [130, 275] width 15 height 31
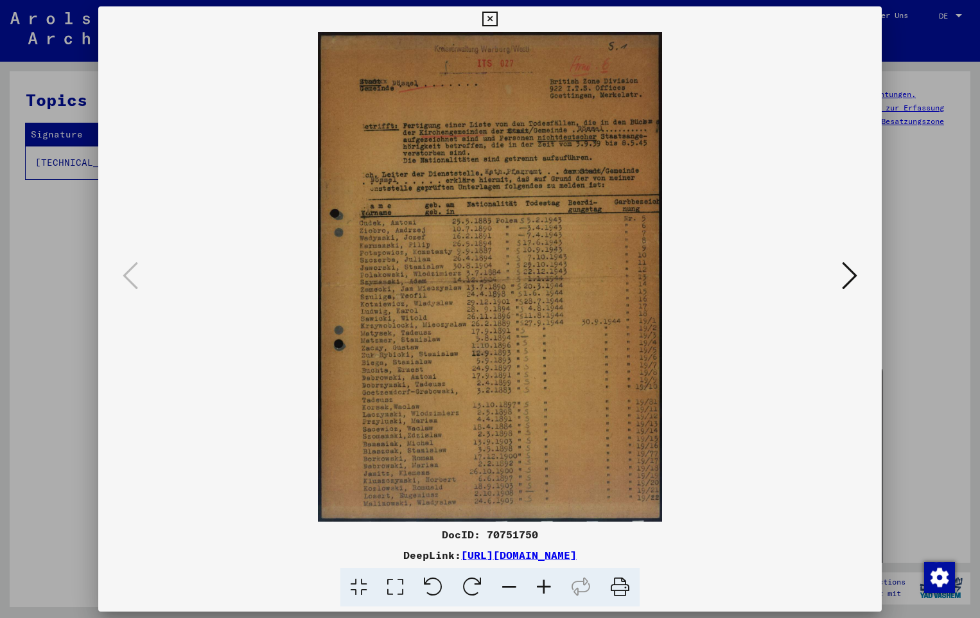
scroll to position [0, 0]
click at [538, 584] on icon at bounding box center [544, 587] width 35 height 39
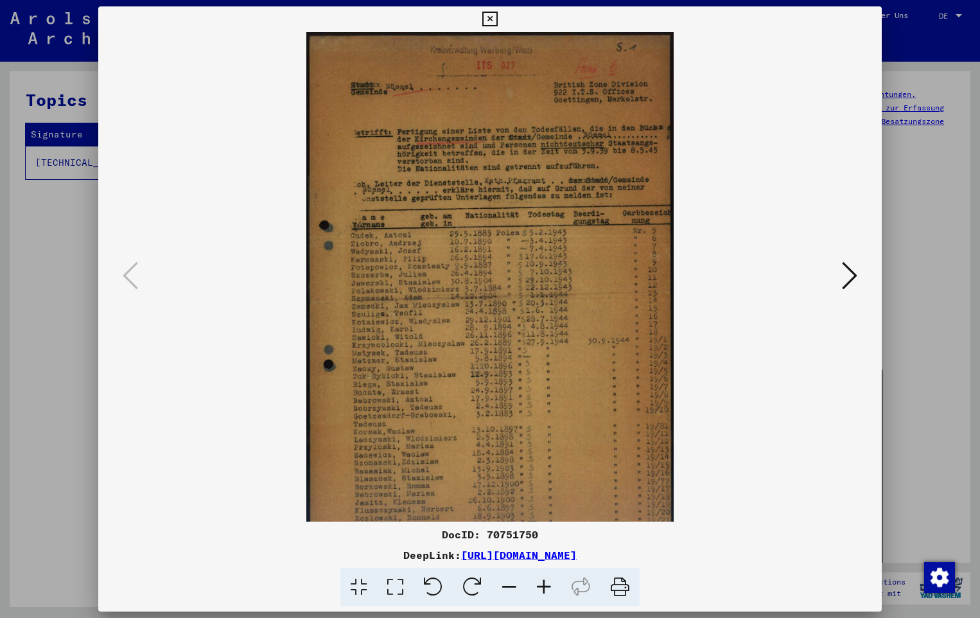
click at [538, 584] on icon at bounding box center [544, 587] width 35 height 39
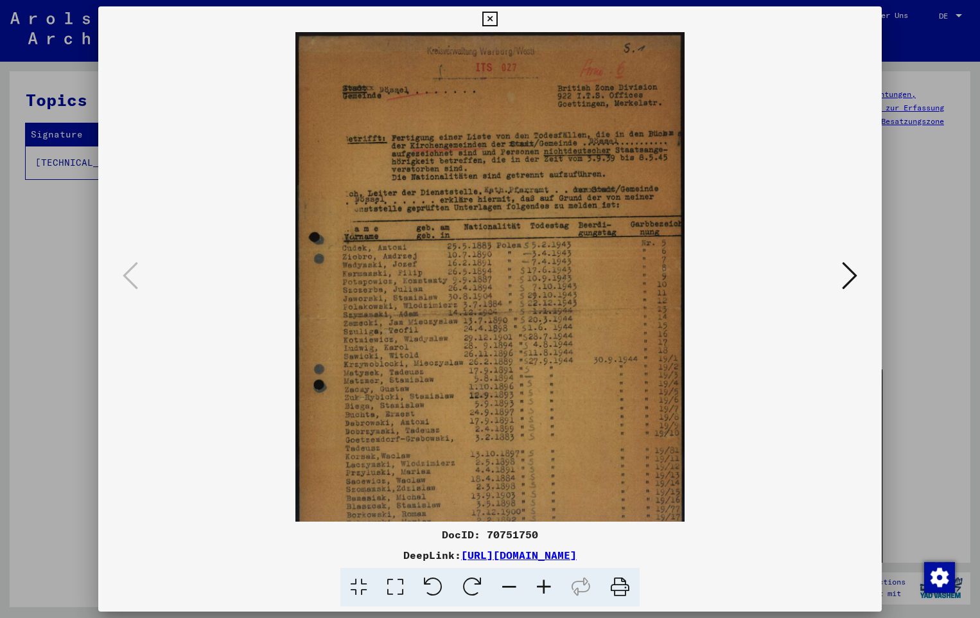
click at [538, 584] on icon at bounding box center [544, 587] width 35 height 39
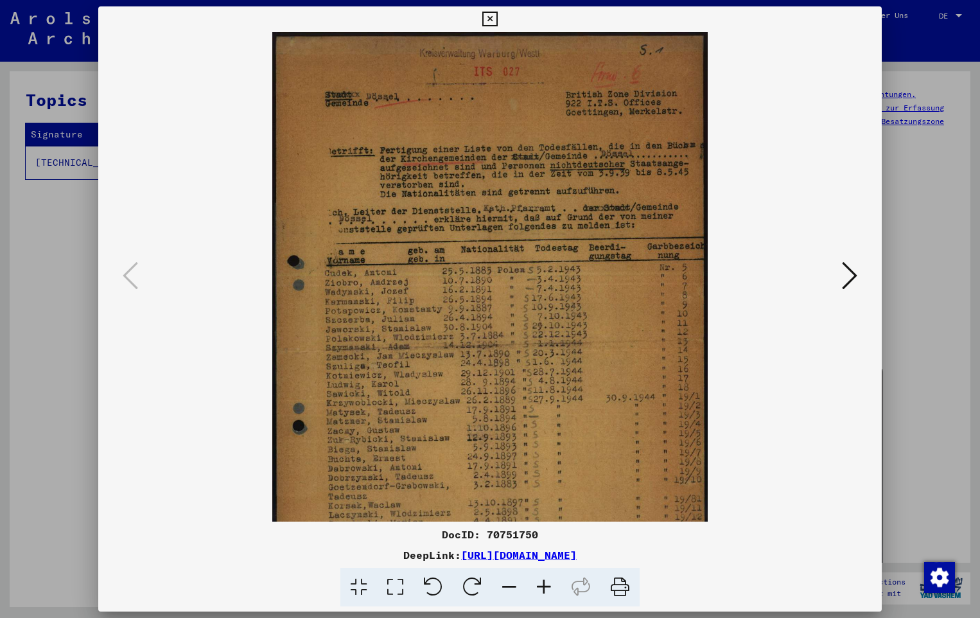
click at [538, 584] on icon at bounding box center [544, 587] width 35 height 39
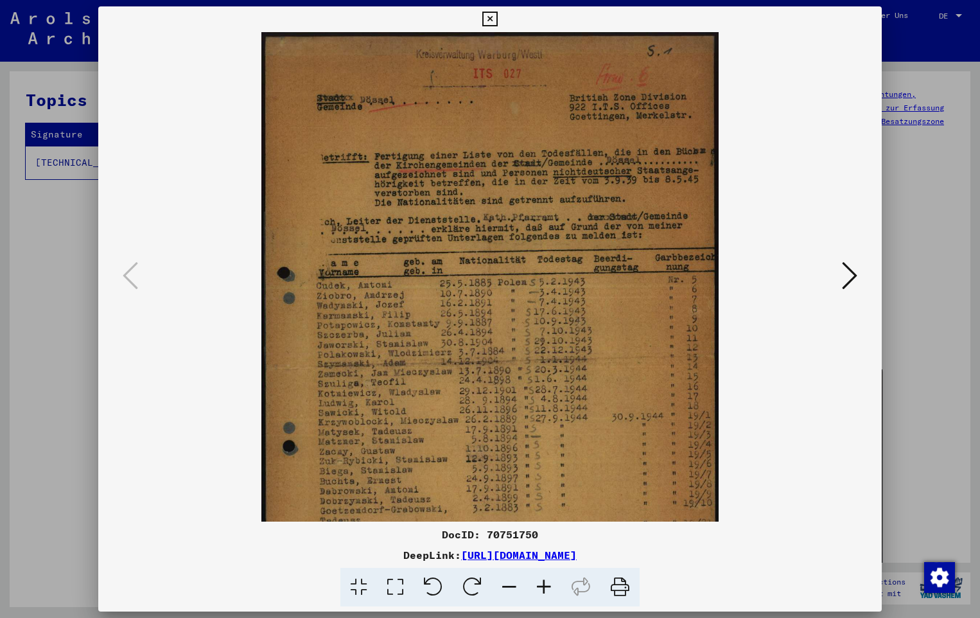
click at [538, 584] on icon at bounding box center [544, 587] width 35 height 39
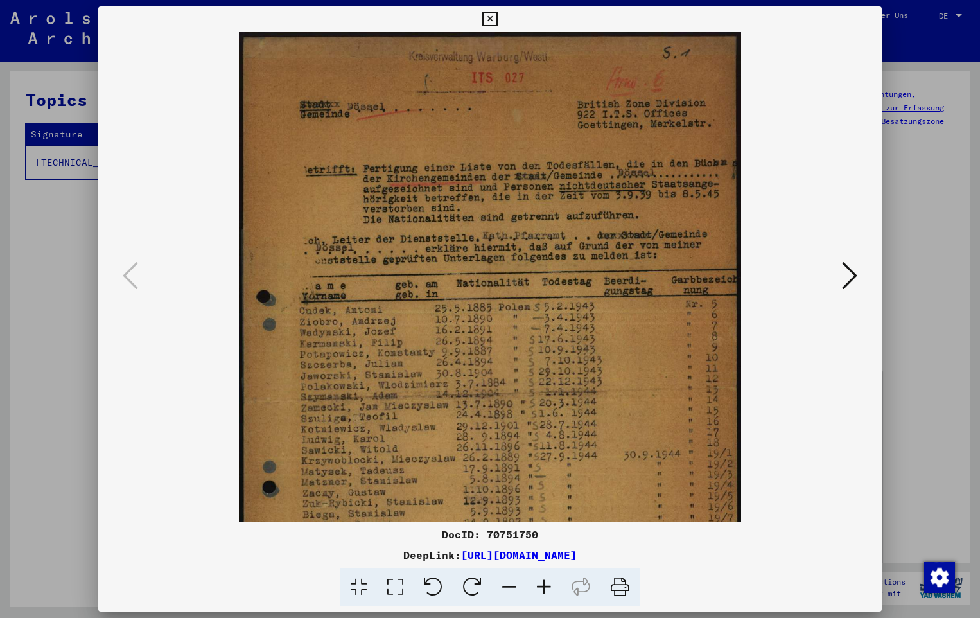
click at [538, 584] on icon at bounding box center [544, 587] width 35 height 39
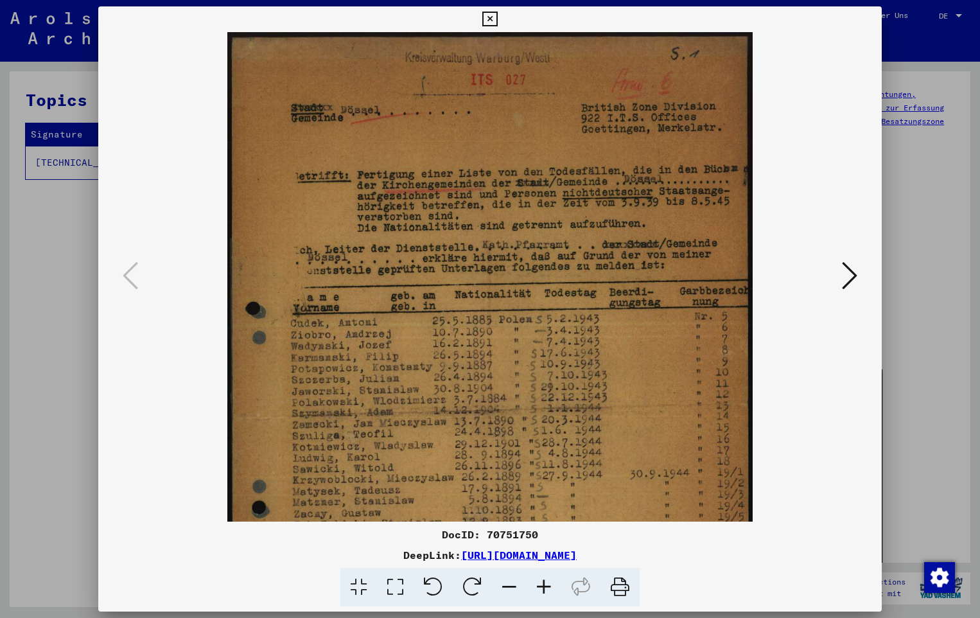
click at [538, 582] on icon at bounding box center [544, 587] width 35 height 39
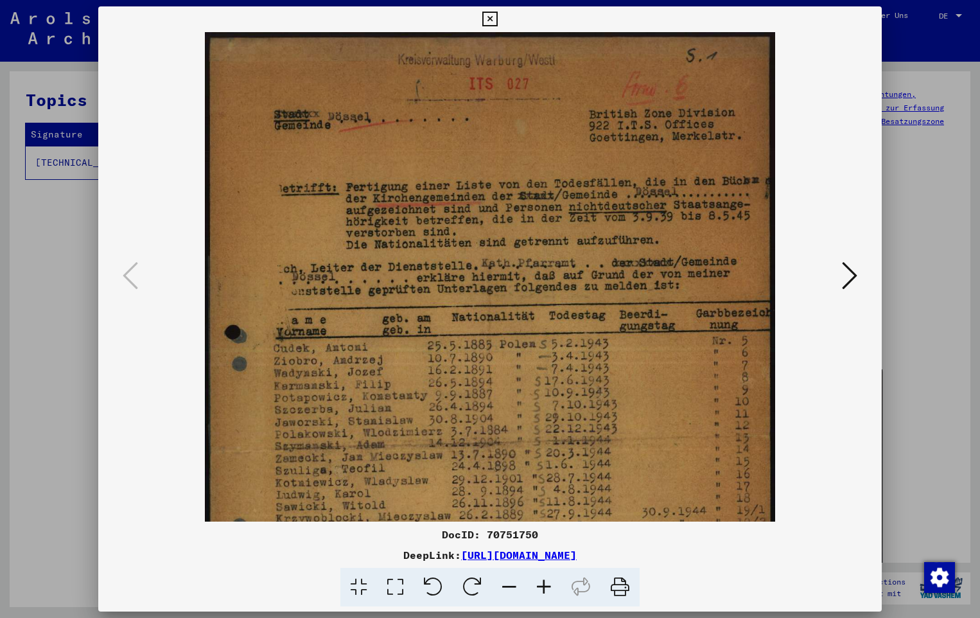
click at [538, 582] on icon at bounding box center [544, 587] width 35 height 39
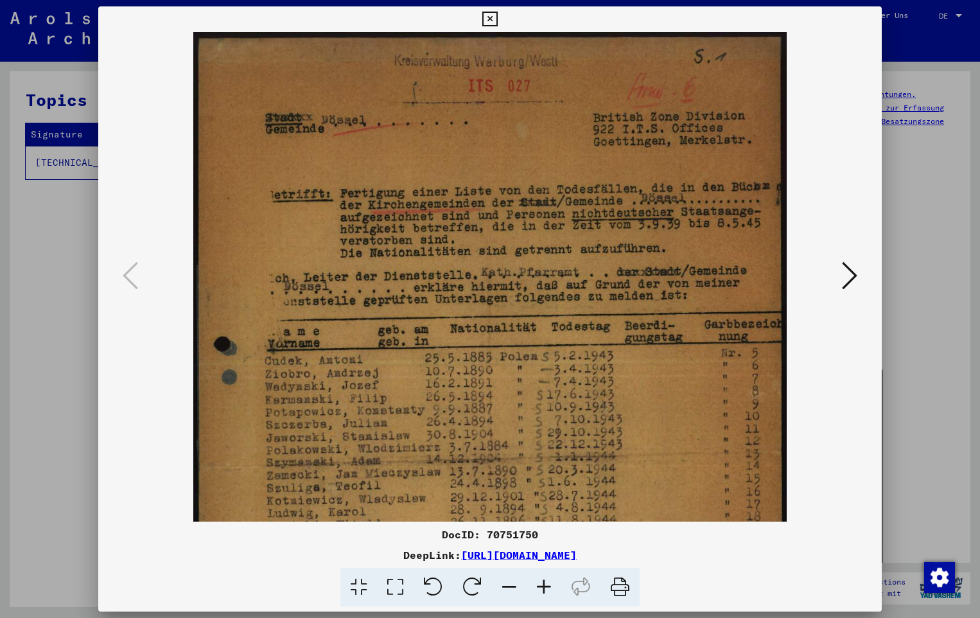
click at [538, 582] on icon at bounding box center [544, 587] width 35 height 39
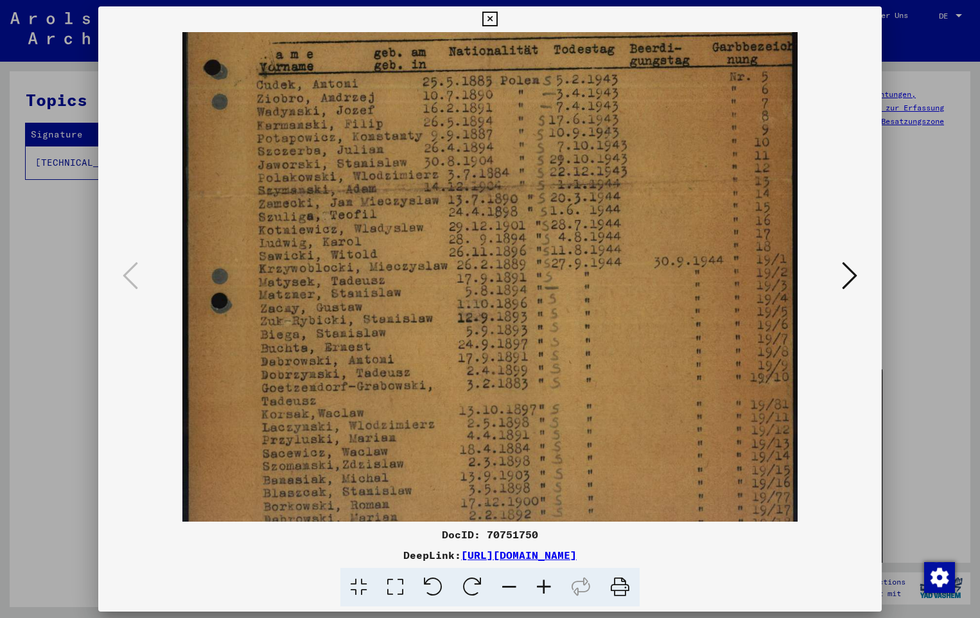
drag, startPoint x: 404, startPoint y: 353, endPoint x: 415, endPoint y: 65, distance: 288.6
click at [415, 65] on img at bounding box center [490, 181] width 616 height 875
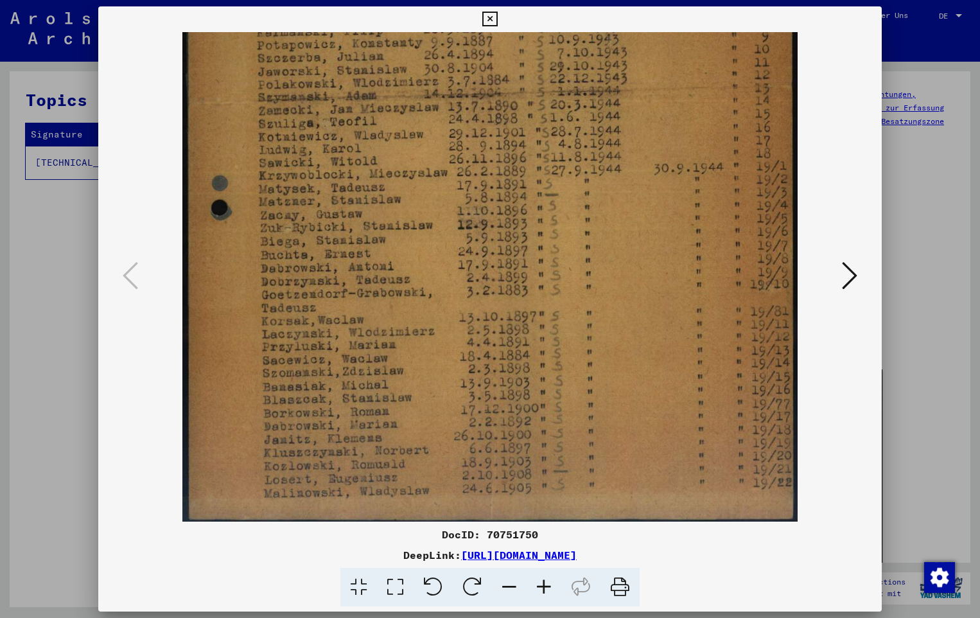
scroll to position [385, 0]
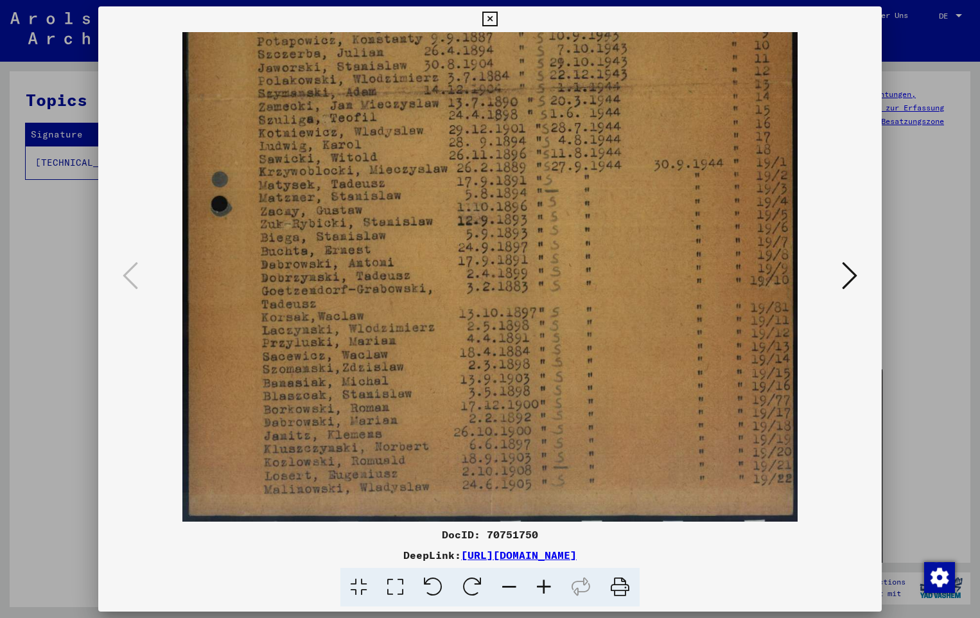
drag, startPoint x: 384, startPoint y: 301, endPoint x: 380, endPoint y: 179, distance: 122.7
click at [380, 179] on img at bounding box center [490, 84] width 616 height 875
